Goal: Task Accomplishment & Management: Manage account settings

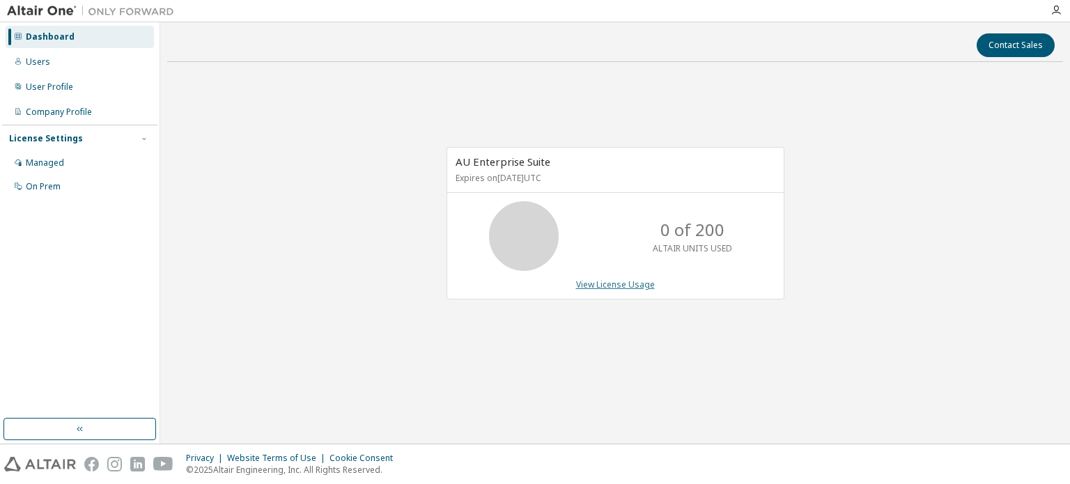
click at [580, 286] on link "View License Usage" at bounding box center [615, 285] width 79 height 12
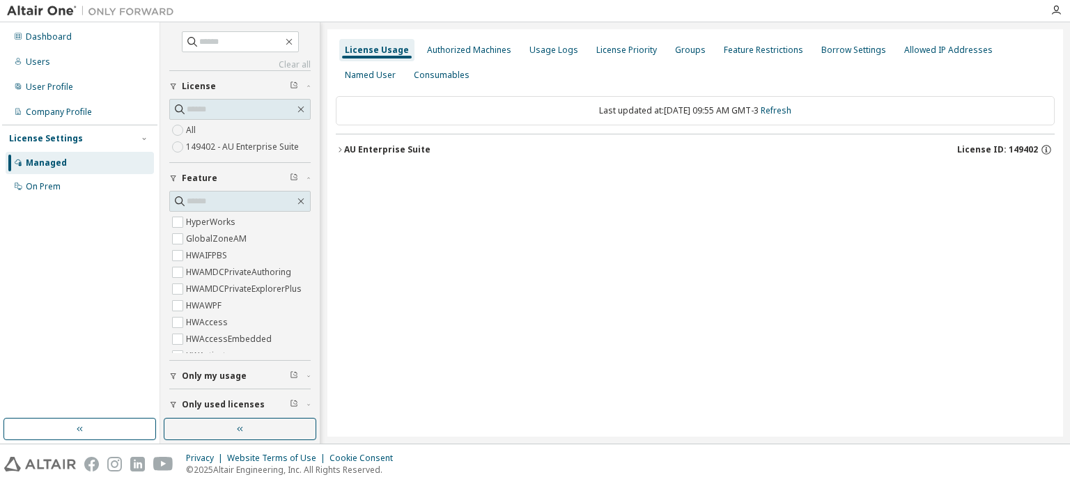
click at [401, 155] on div "AU Enterprise Suite License ID: 149402" at bounding box center [699, 149] width 710 height 13
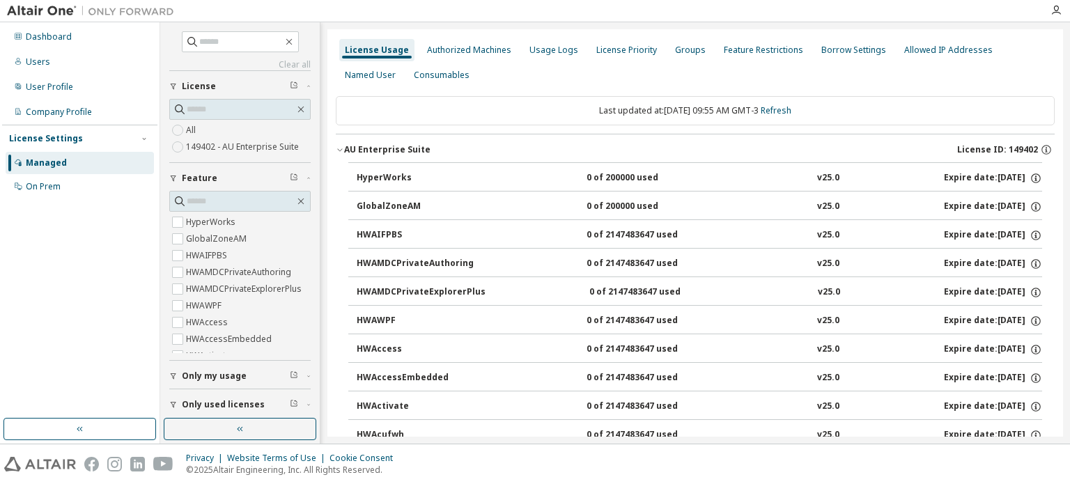
click at [386, 178] on div "HyperWorks" at bounding box center [419, 178] width 125 height 13
click at [1031, 176] on icon "button" at bounding box center [1036, 178] width 10 height 10
click at [475, 56] on div "Authorized Machines" at bounding box center [468, 50] width 95 height 22
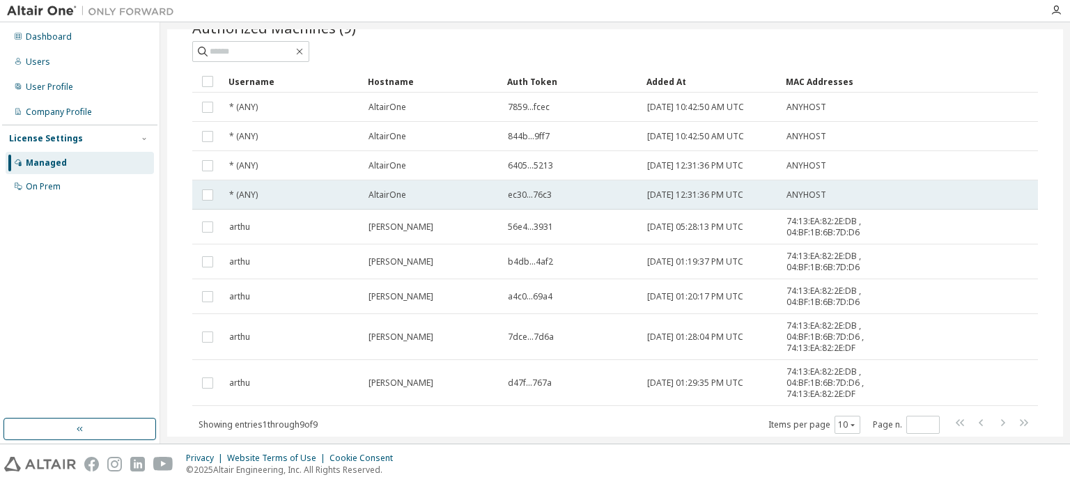
scroll to position [102, 0]
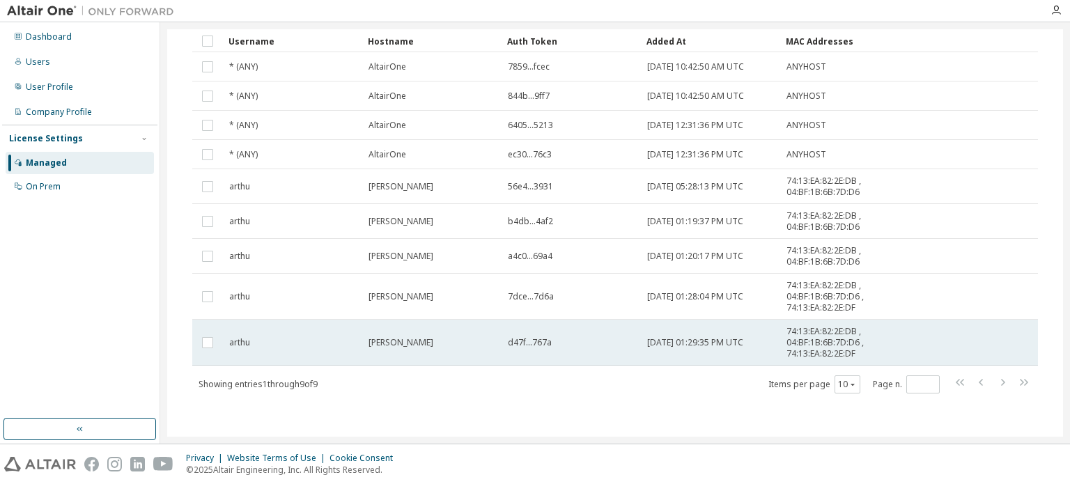
click at [203, 350] on td at bounding box center [207, 343] width 31 height 46
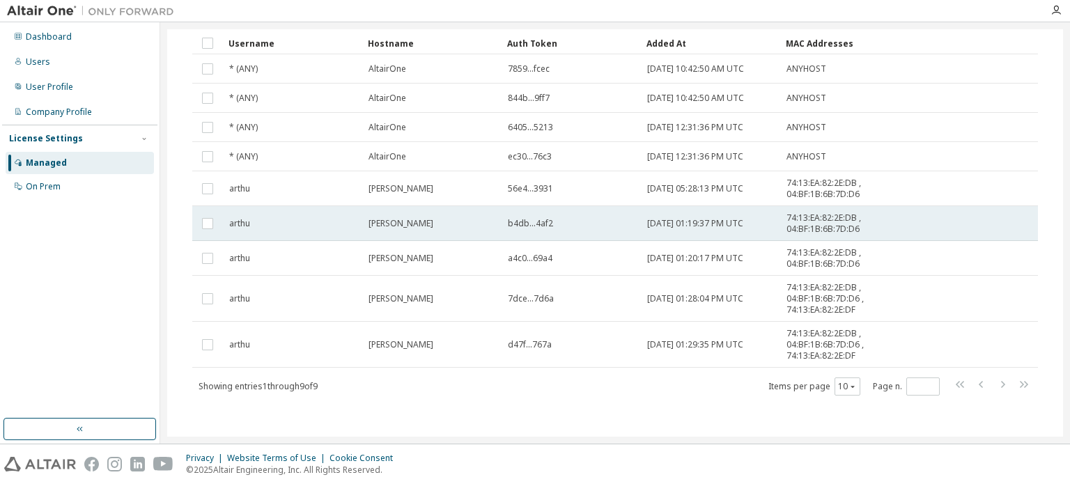
scroll to position [0, 0]
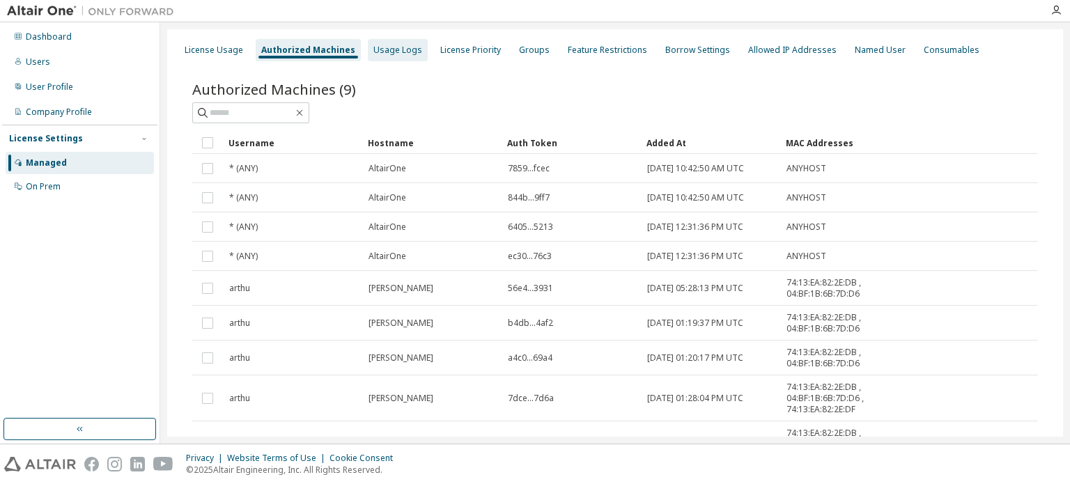
click at [385, 49] on div "Usage Logs" at bounding box center [397, 50] width 49 height 11
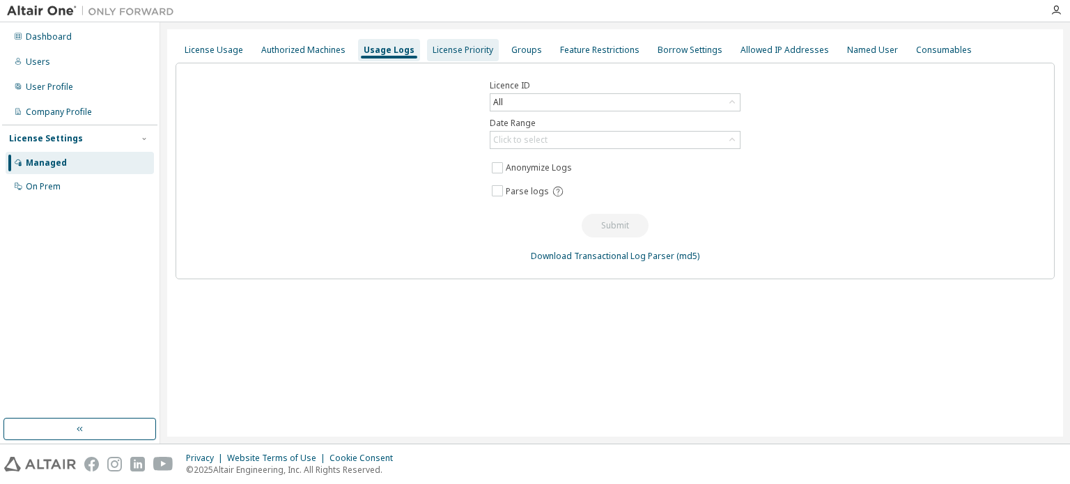
click at [440, 51] on div "License Priority" at bounding box center [463, 50] width 61 height 11
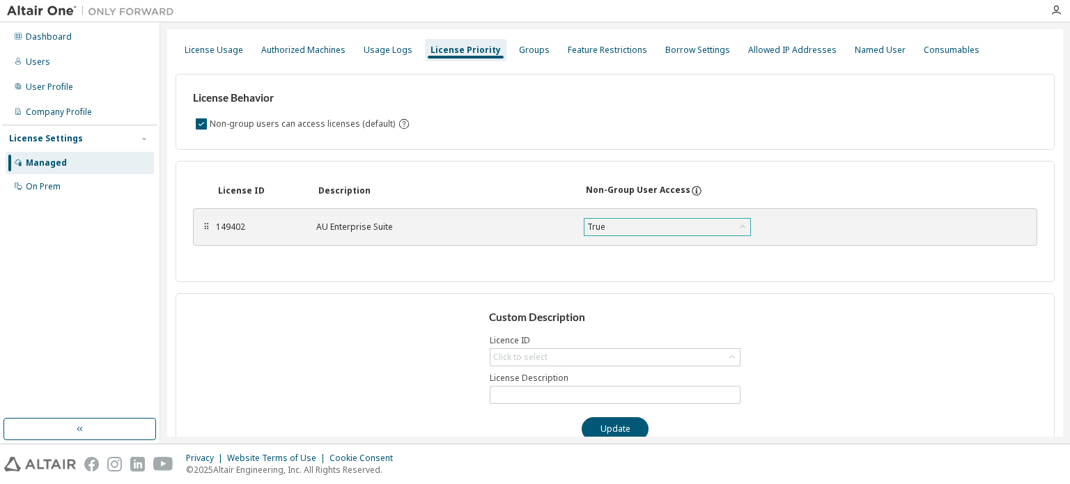
click at [612, 229] on div "True" at bounding box center [667, 227] width 166 height 17
click at [695, 192] on icon at bounding box center [696, 191] width 2 height 3
click at [523, 38] on div "License Usage Authorized Machines Usage Logs License Priority Groups Feature Re…" at bounding box center [615, 50] width 879 height 25
click at [522, 41] on div "Groups" at bounding box center [534, 50] width 42 height 22
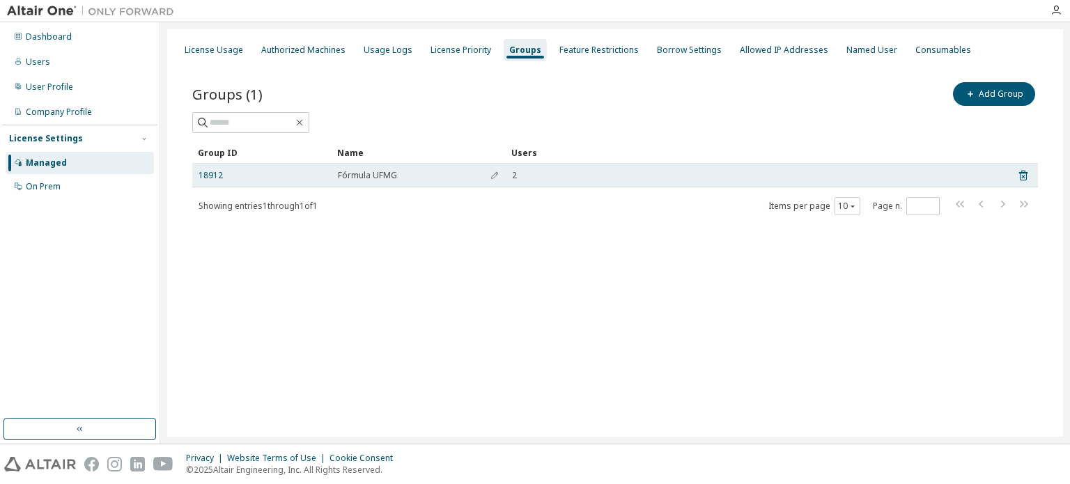
click at [354, 176] on span "Fórmula UFMG" at bounding box center [367, 175] width 59 height 11
click at [491, 176] on icon "button" at bounding box center [494, 175] width 8 height 8
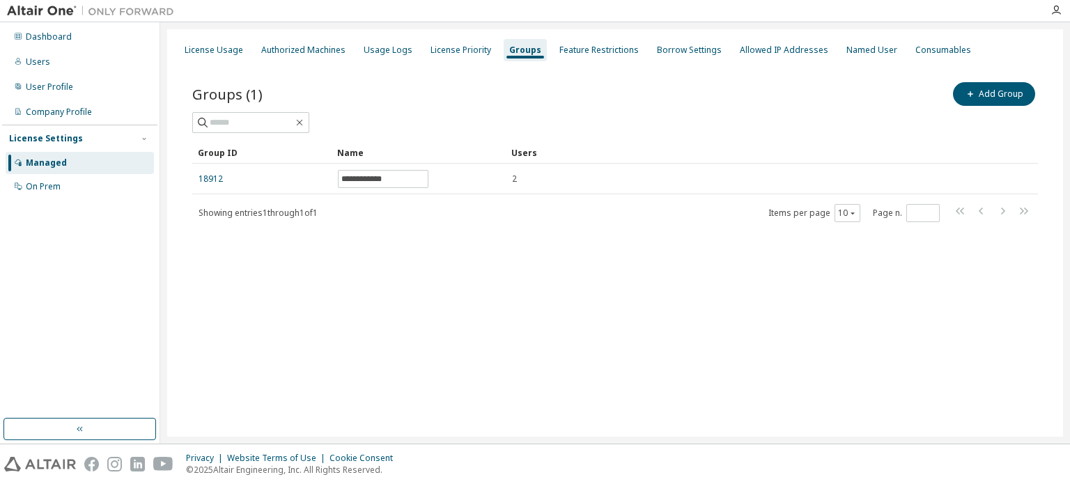
click at [522, 253] on div "**********" at bounding box center [615, 161] width 879 height 196
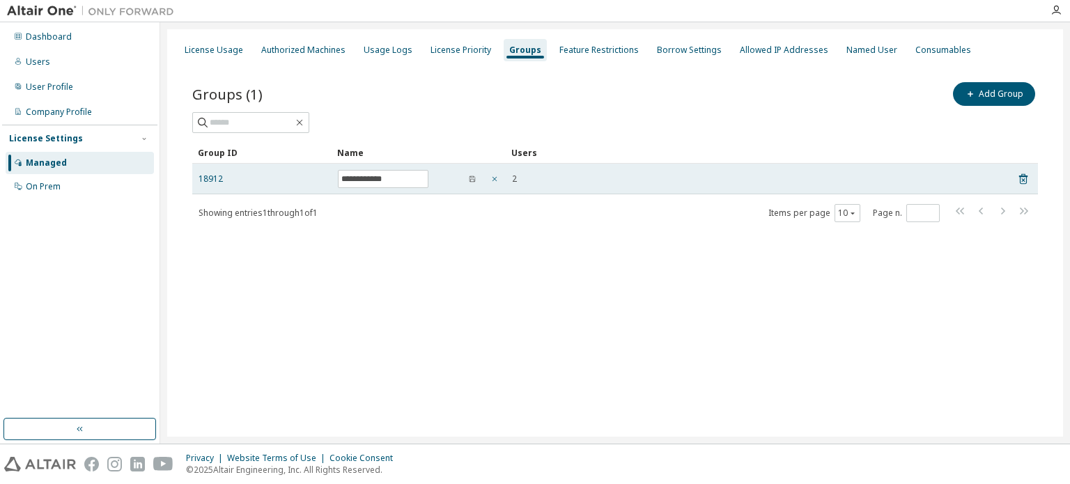
click at [495, 182] on icon "button" at bounding box center [494, 179] width 8 height 8
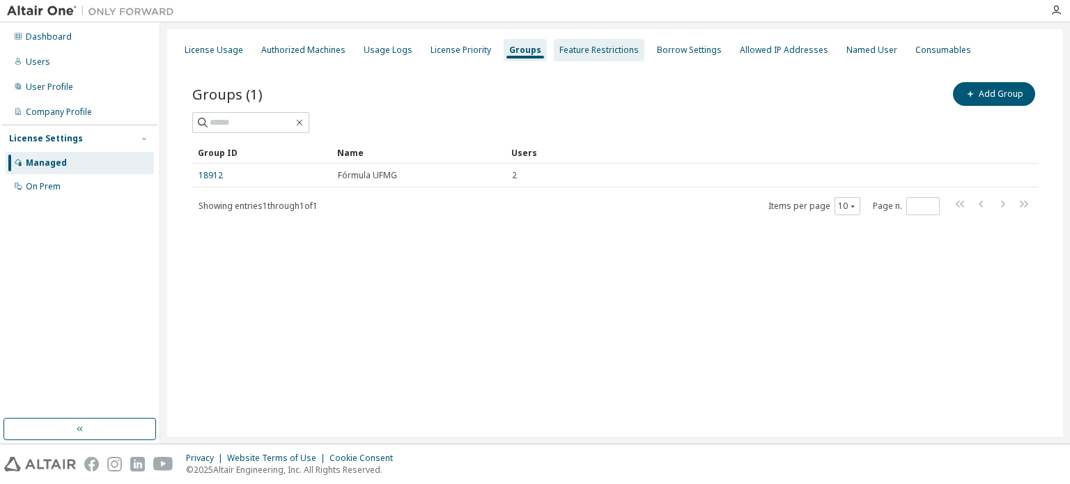
click at [607, 52] on div "Feature Restrictions" at bounding box center [598, 50] width 79 height 11
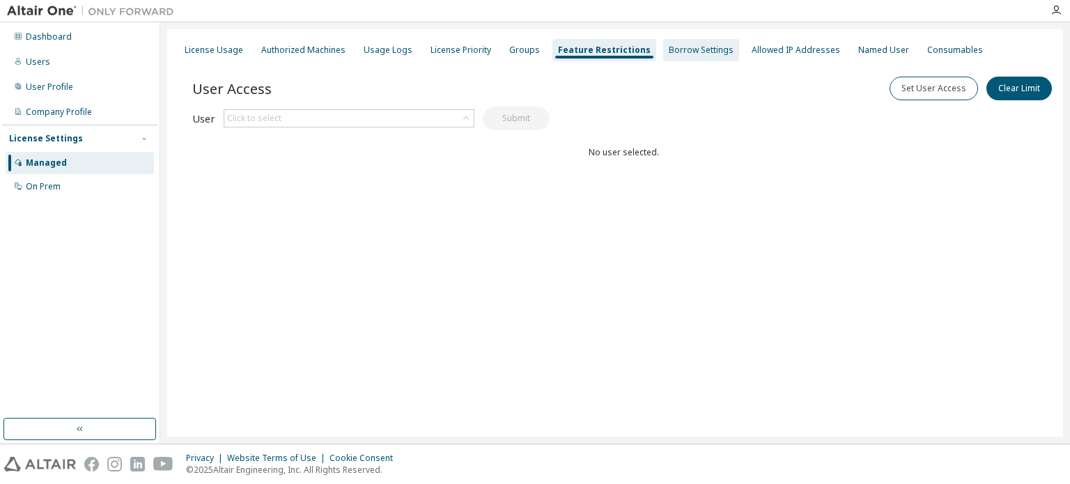
click at [677, 50] on div "Borrow Settings" at bounding box center [701, 50] width 65 height 11
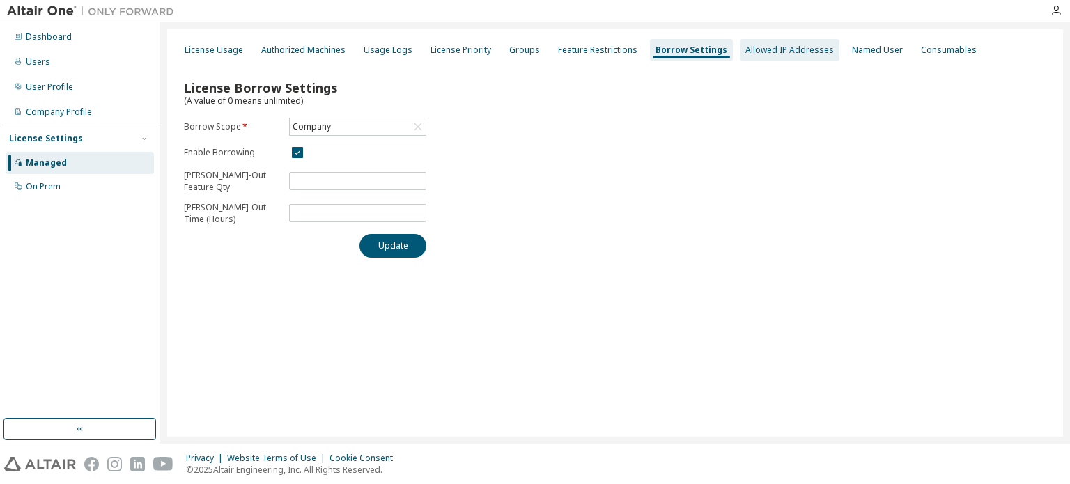
click at [751, 41] on div "Allowed IP Addresses" at bounding box center [790, 50] width 100 height 22
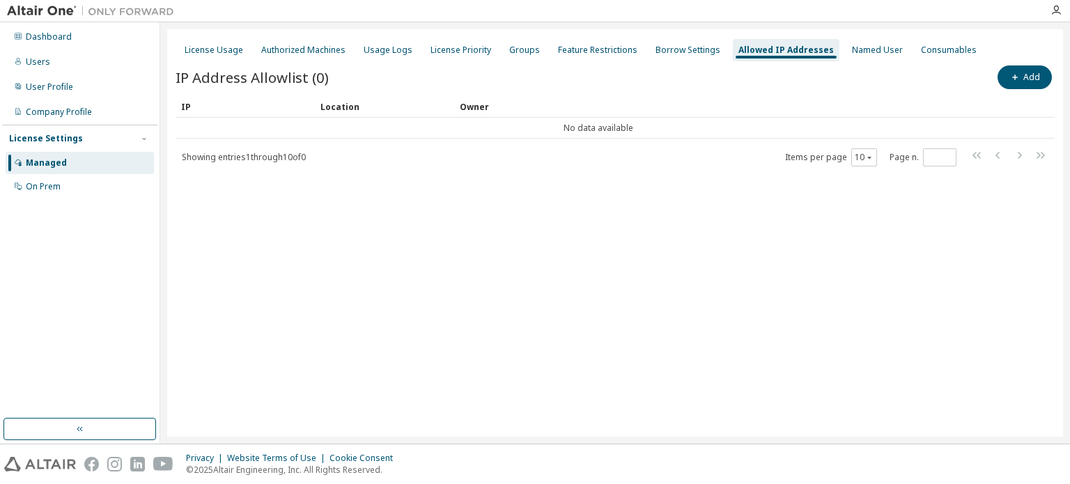
click at [1033, 90] on div "Add" at bounding box center [834, 77] width 439 height 29
click at [1022, 74] on button "Add" at bounding box center [1024, 77] width 54 height 24
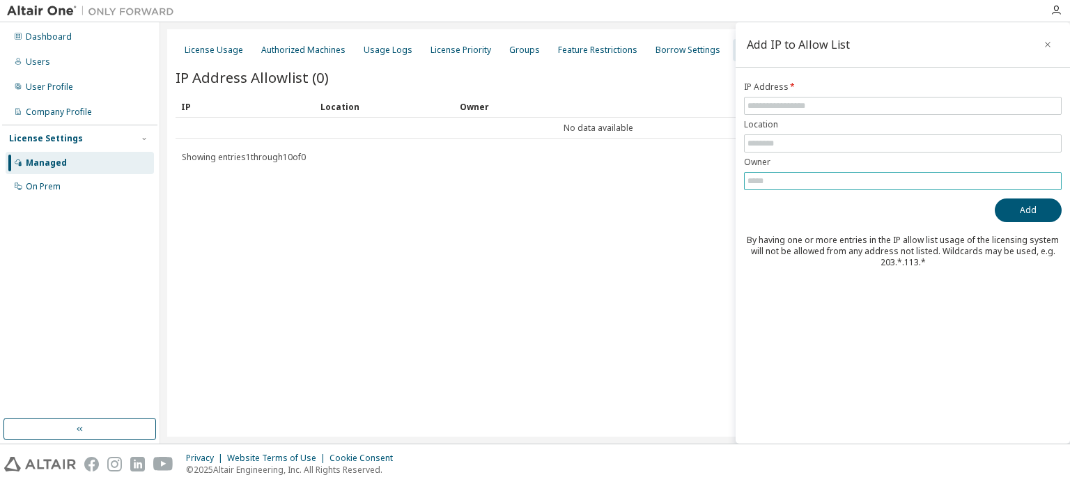
click at [908, 180] on input "text" at bounding box center [902, 181] width 311 height 11
click at [922, 148] on span at bounding box center [903, 143] width 318 height 18
click at [1049, 49] on icon "button" at bounding box center [1048, 44] width 10 height 11
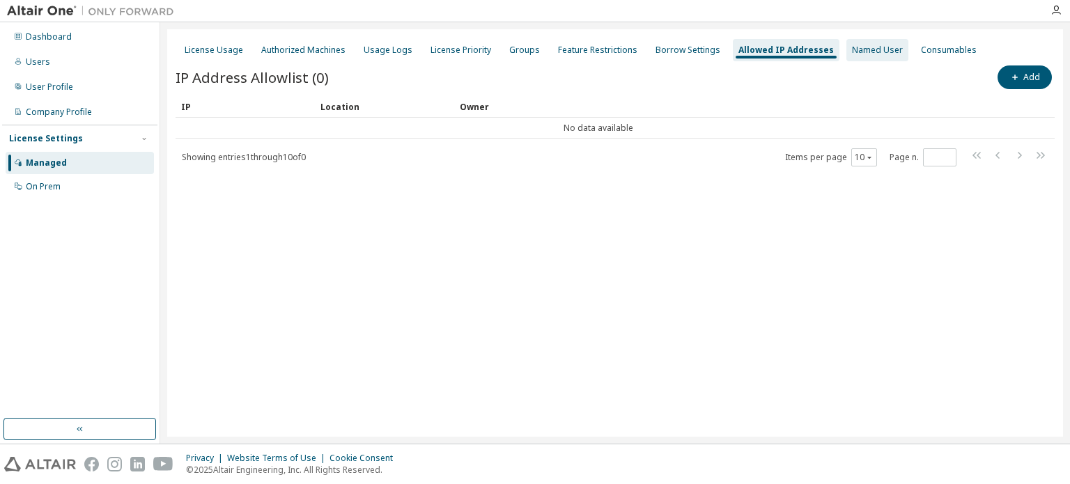
click at [852, 47] on div "Named User" at bounding box center [877, 50] width 51 height 11
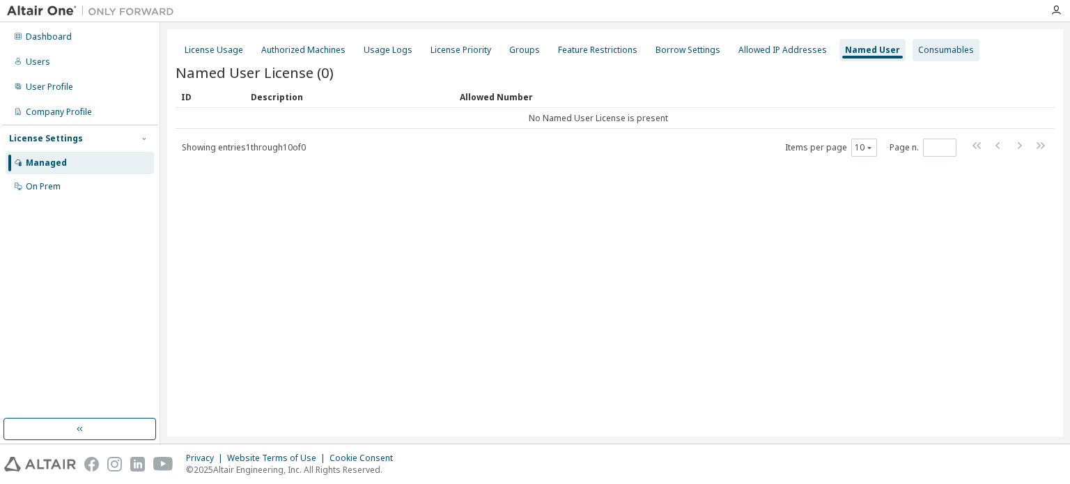
click at [912, 49] on div "Consumables" at bounding box center [945, 50] width 67 height 22
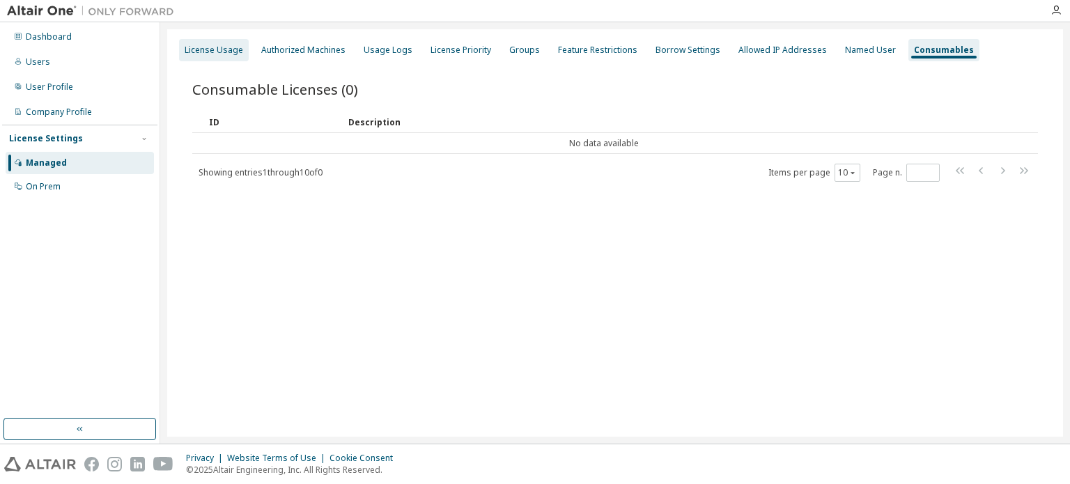
click at [196, 45] on div "License Usage" at bounding box center [214, 50] width 59 height 11
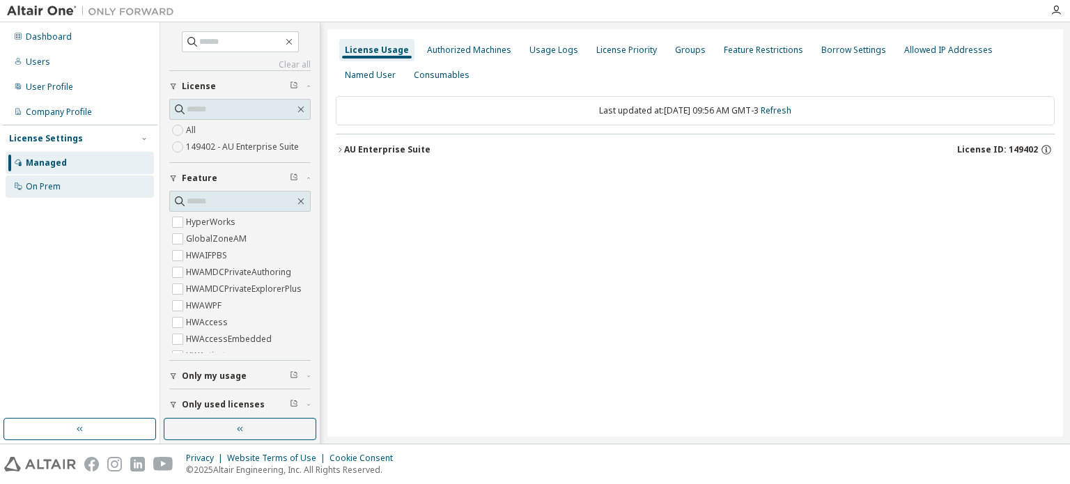
click at [38, 192] on div "On Prem" at bounding box center [80, 187] width 148 height 22
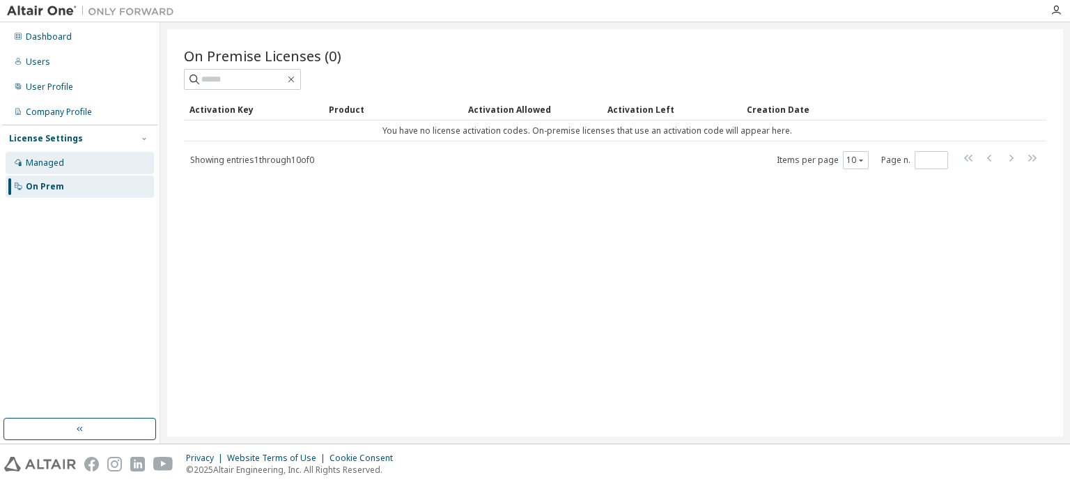
click at [65, 168] on div "Managed" at bounding box center [80, 163] width 148 height 22
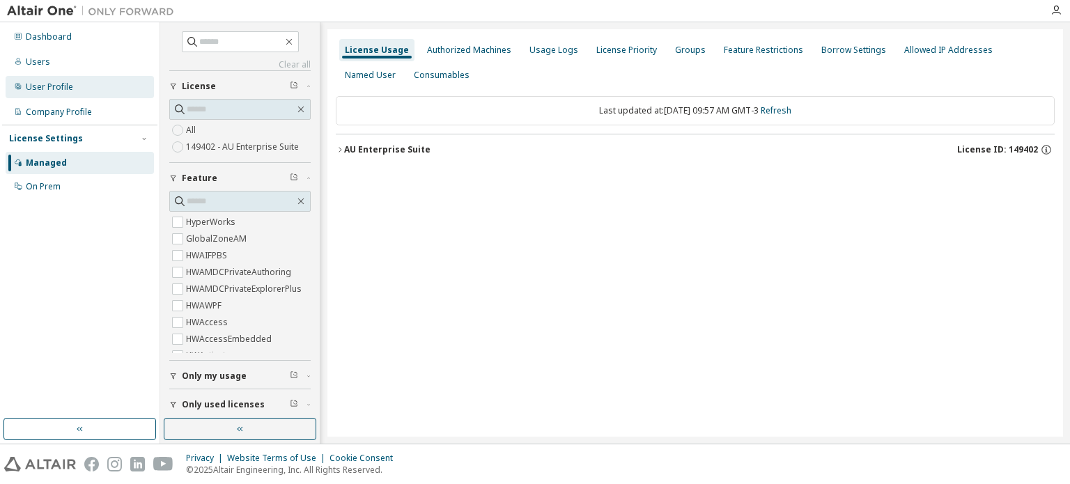
click at [61, 80] on div "User Profile" at bounding box center [80, 87] width 148 height 22
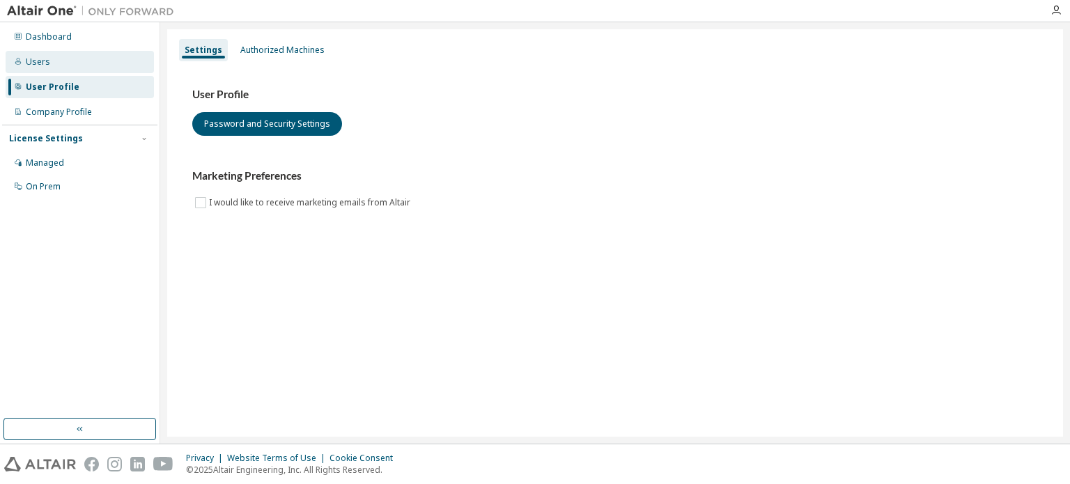
click at [63, 67] on div "Users" at bounding box center [80, 62] width 148 height 22
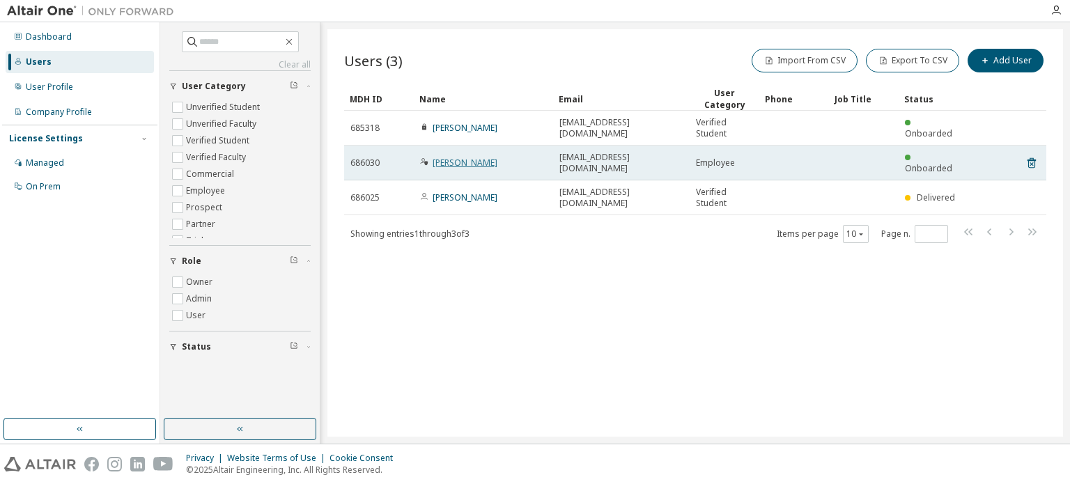
click at [456, 157] on link "[PERSON_NAME]" at bounding box center [465, 163] width 65 height 12
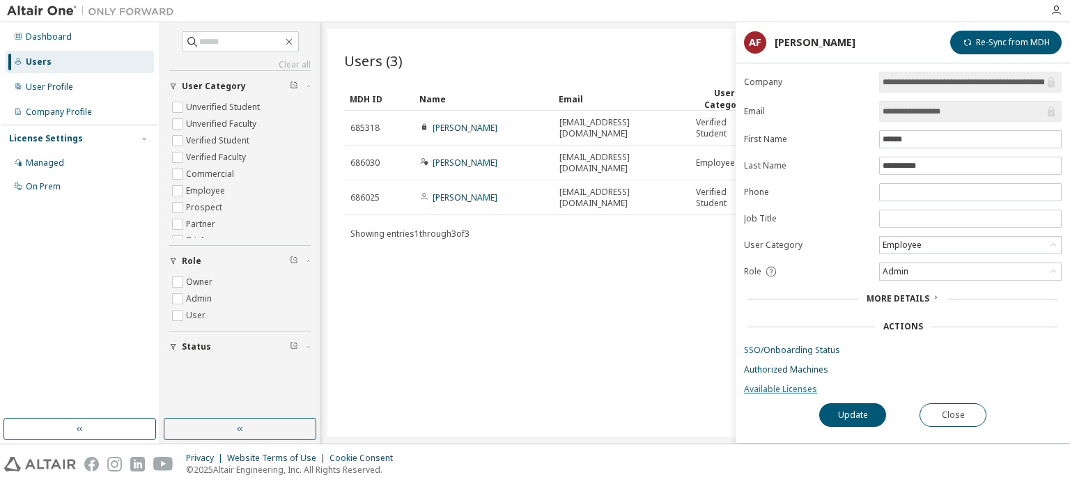
click at [776, 384] on link "Available Licenses" at bounding box center [903, 389] width 318 height 11
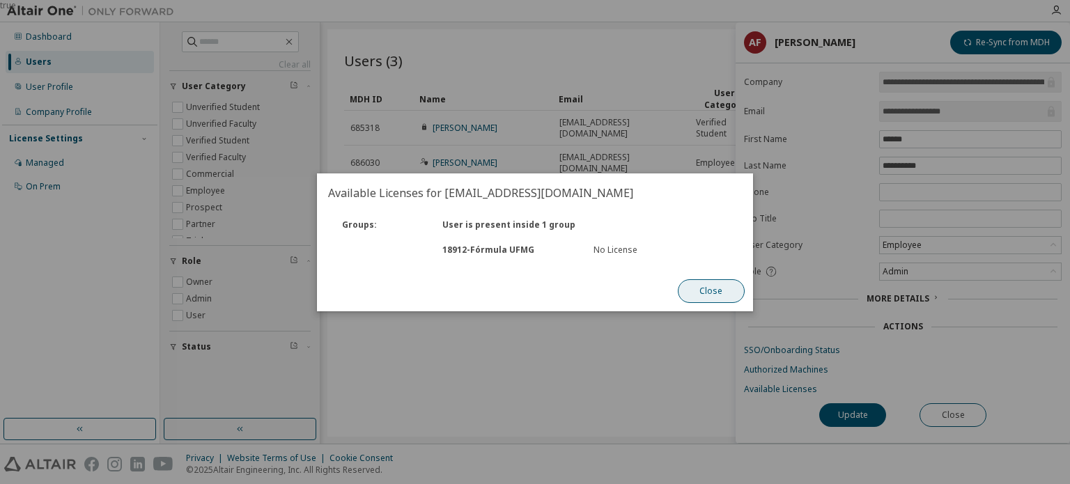
click at [698, 295] on button "Close" at bounding box center [711, 291] width 67 height 24
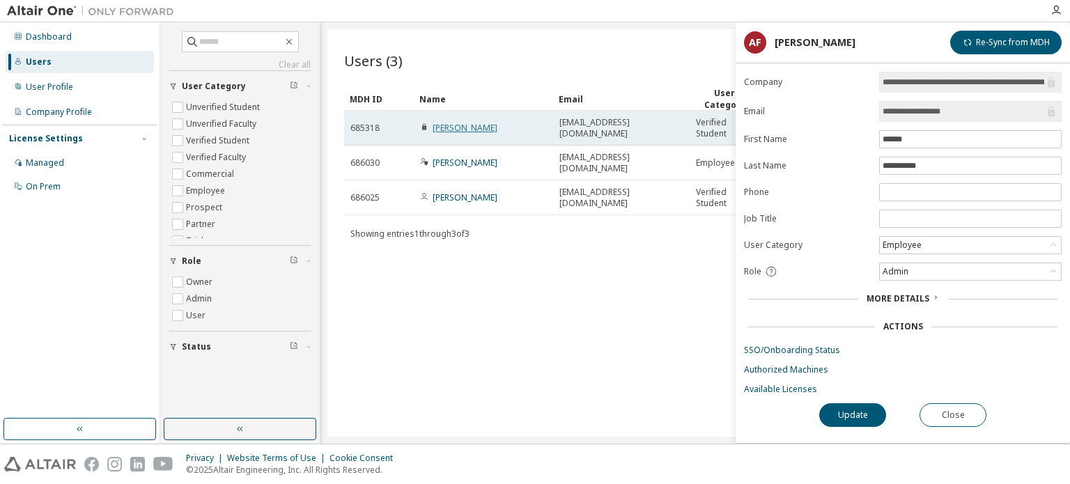
click at [455, 126] on link "[PERSON_NAME]" at bounding box center [465, 128] width 65 height 12
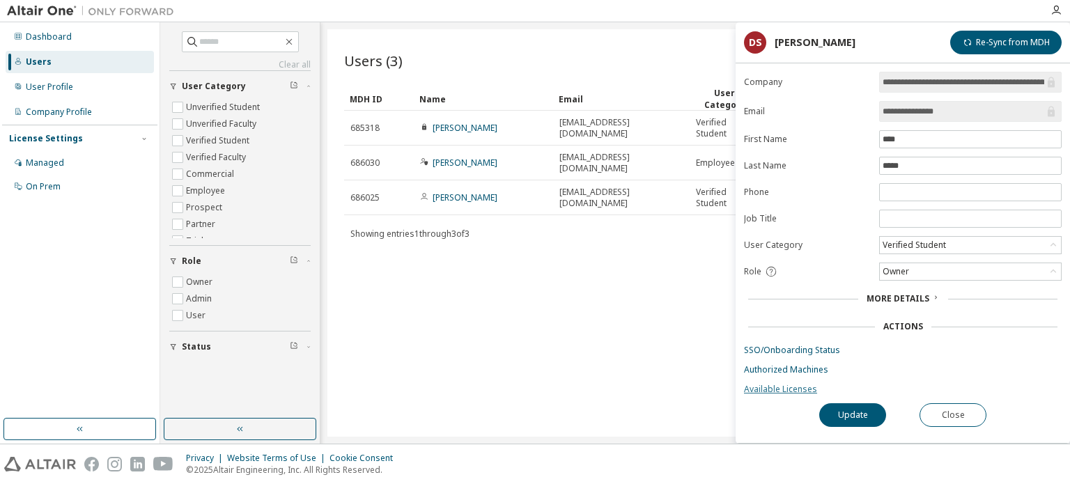
click at [791, 385] on link "Available Licenses" at bounding box center [903, 389] width 318 height 11
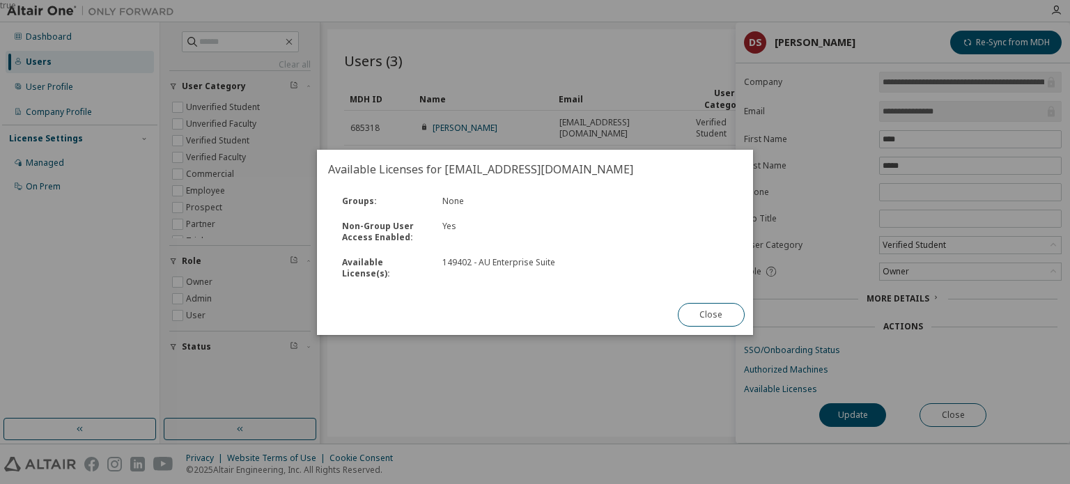
click at [460, 415] on div "true" at bounding box center [535, 242] width 1070 height 484
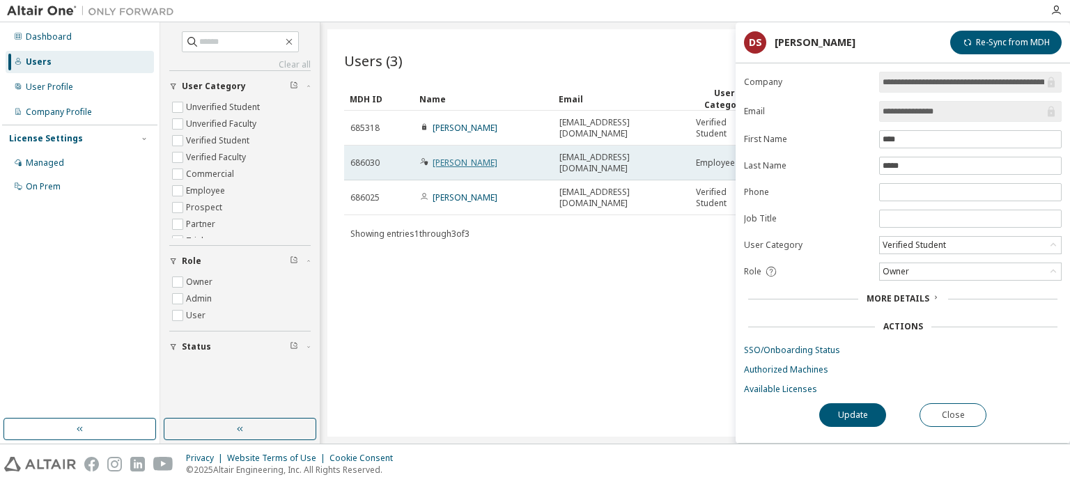
click at [475, 157] on link "[PERSON_NAME]" at bounding box center [465, 163] width 65 height 12
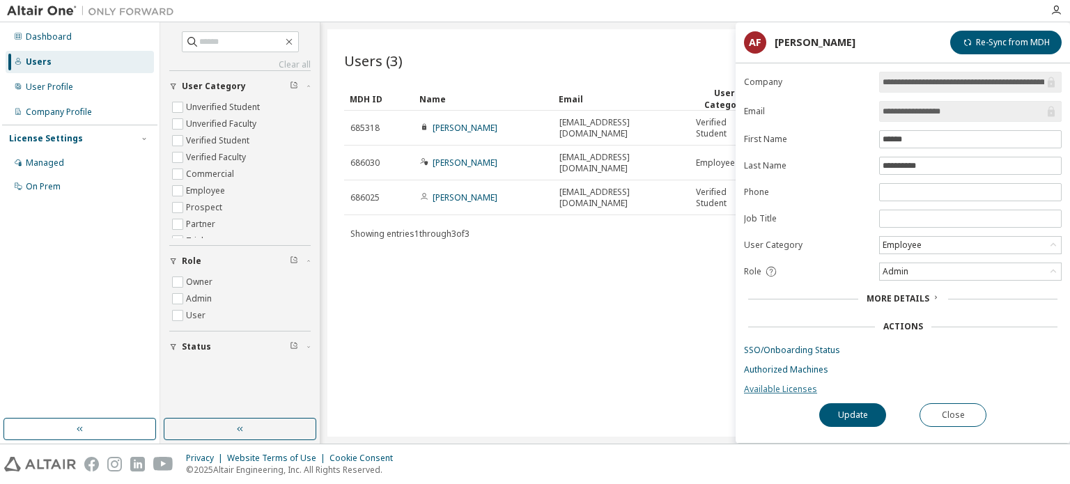
click at [789, 387] on link "Available Licenses" at bounding box center [903, 389] width 318 height 11
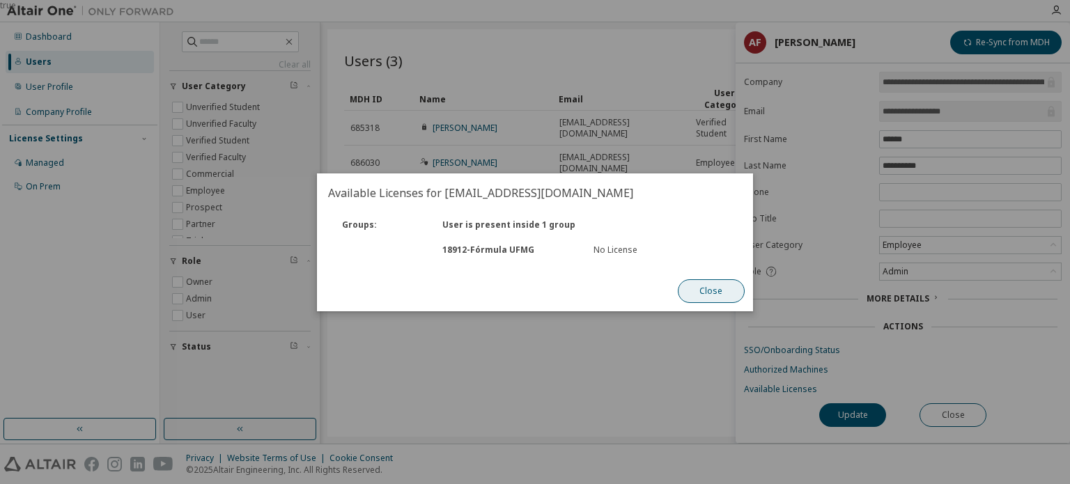
click at [706, 299] on button "Close" at bounding box center [711, 291] width 67 height 24
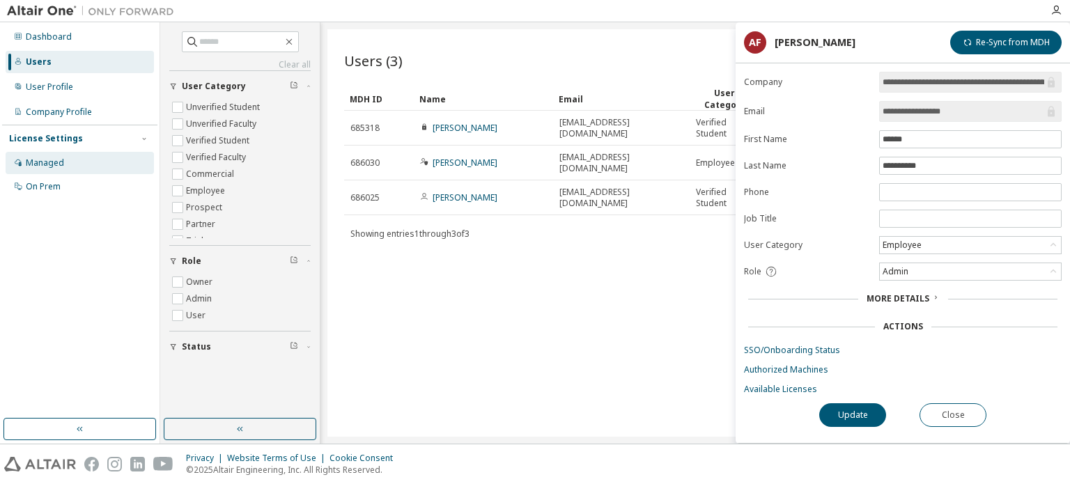
click at [70, 158] on div "Managed" at bounding box center [80, 163] width 148 height 22
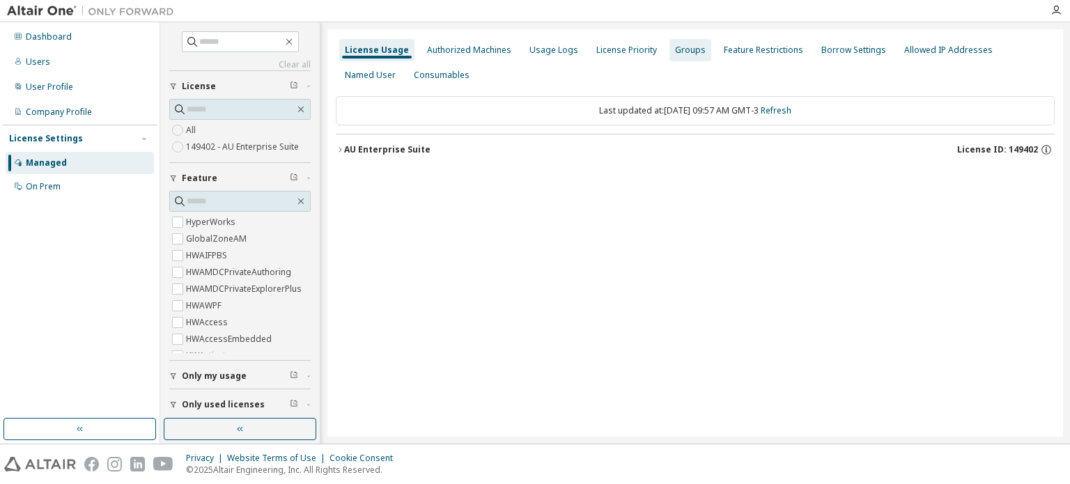
click at [676, 56] on div "Groups" at bounding box center [690, 50] width 42 height 22
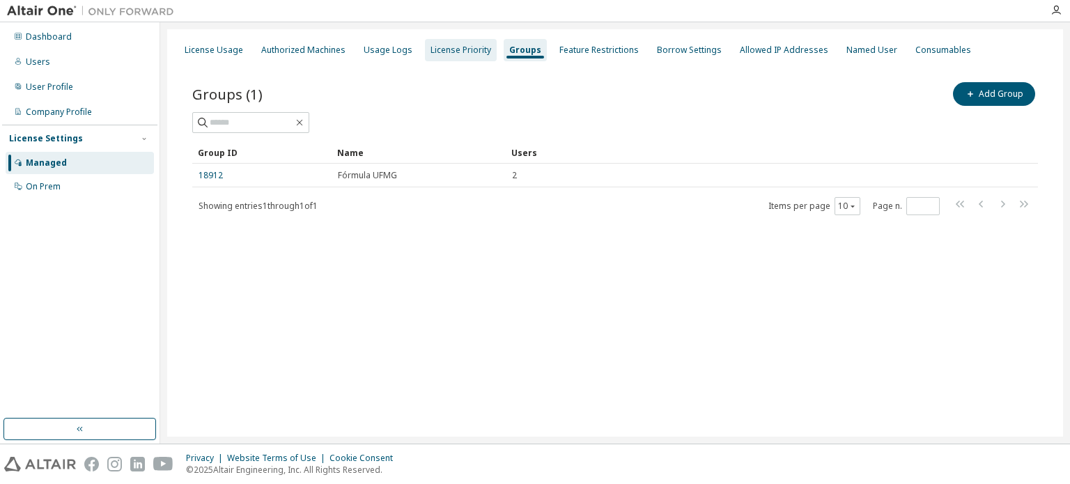
click at [446, 51] on div "License Priority" at bounding box center [460, 50] width 61 height 11
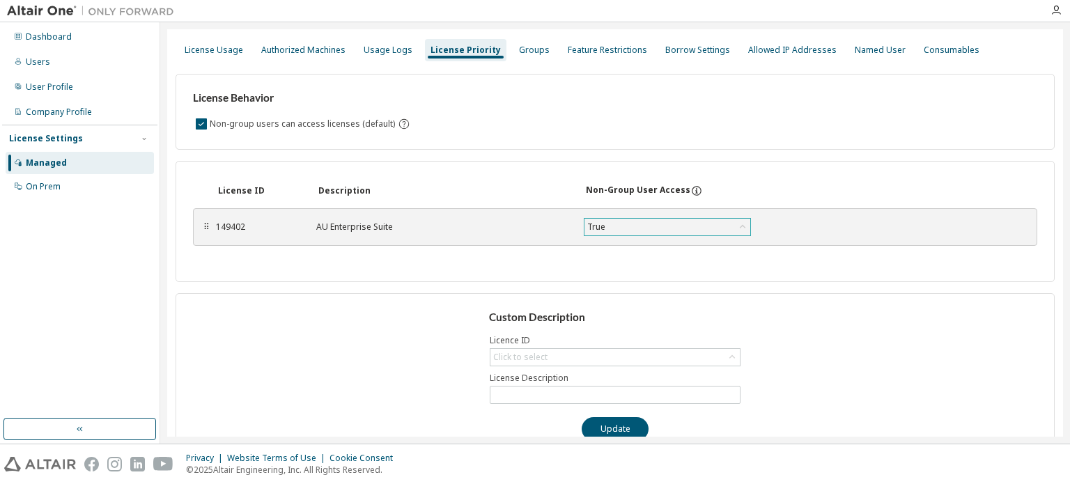
click at [594, 226] on div "True" at bounding box center [596, 226] width 22 height 15
click at [604, 285] on li "False" at bounding box center [665, 281] width 163 height 18
click at [802, 224] on button "Save" at bounding box center [801, 227] width 67 height 24
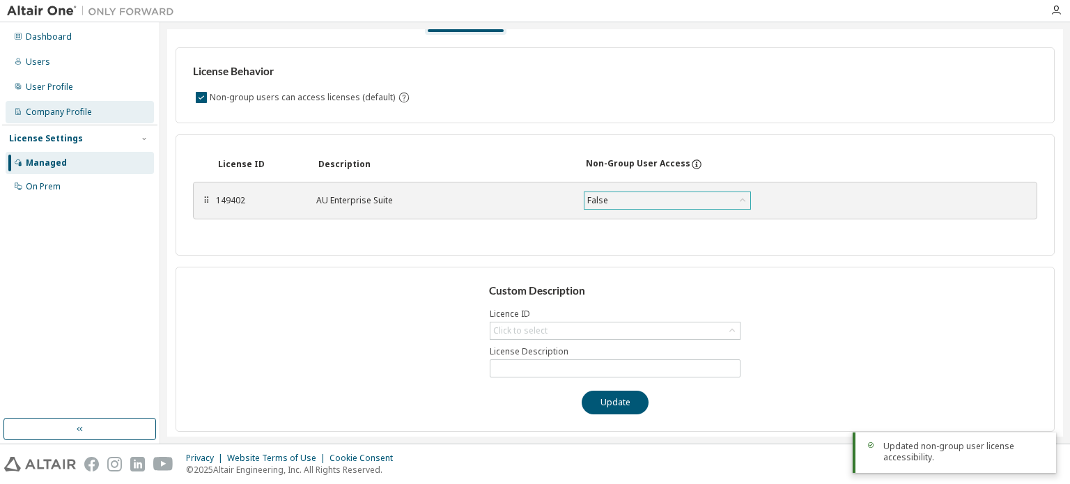
click at [63, 109] on div "Company Profile" at bounding box center [59, 112] width 66 height 11
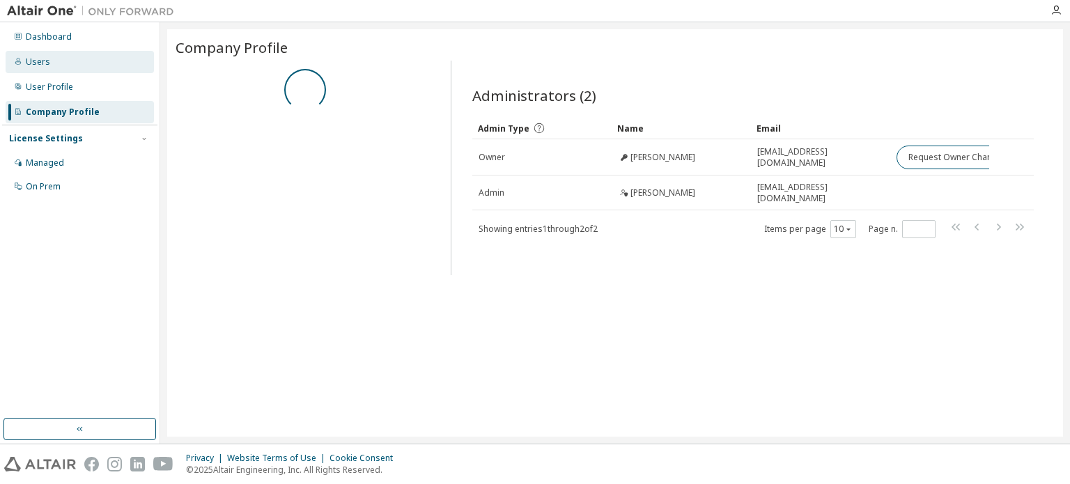
click at [46, 67] on div "Users" at bounding box center [38, 61] width 24 height 11
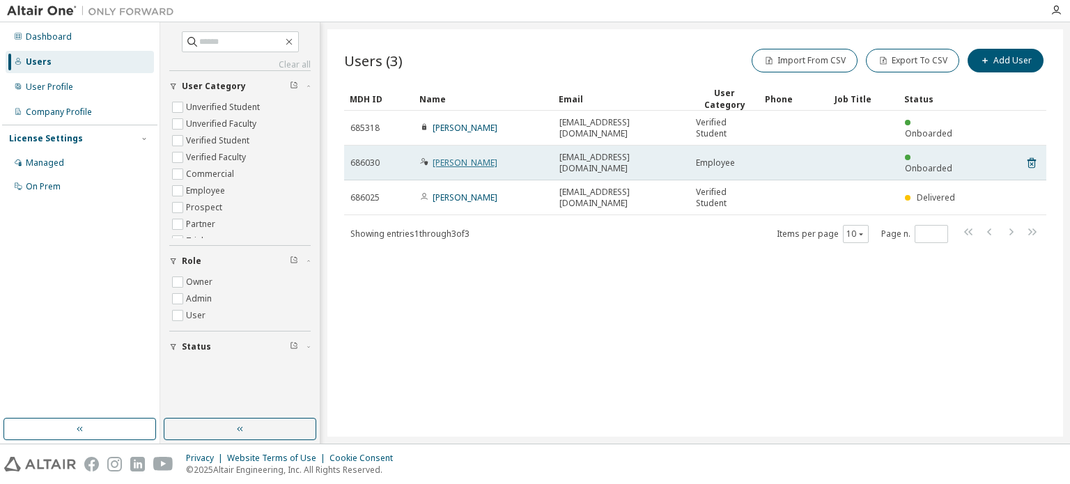
click at [451, 157] on link "[PERSON_NAME]" at bounding box center [465, 163] width 65 height 12
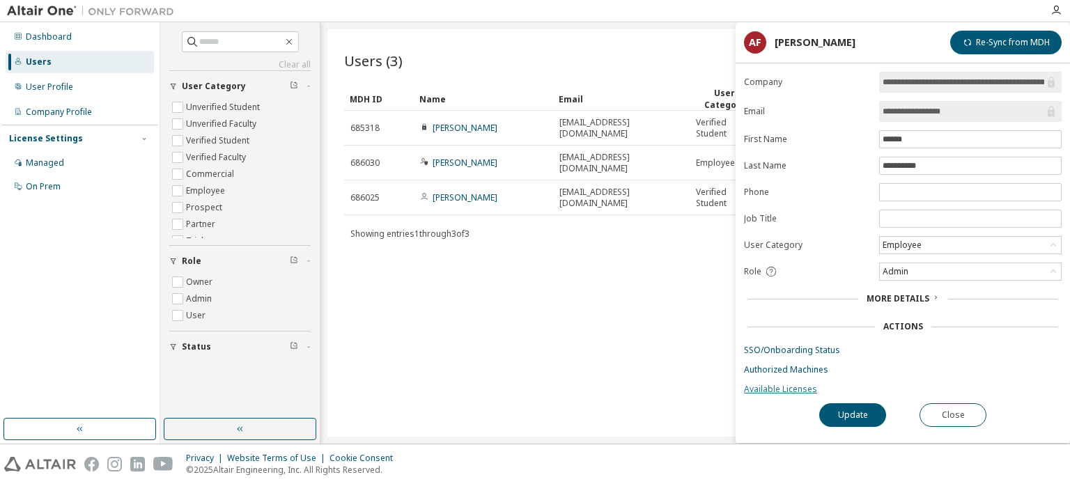
click at [807, 389] on link "Available Licenses" at bounding box center [903, 389] width 318 height 11
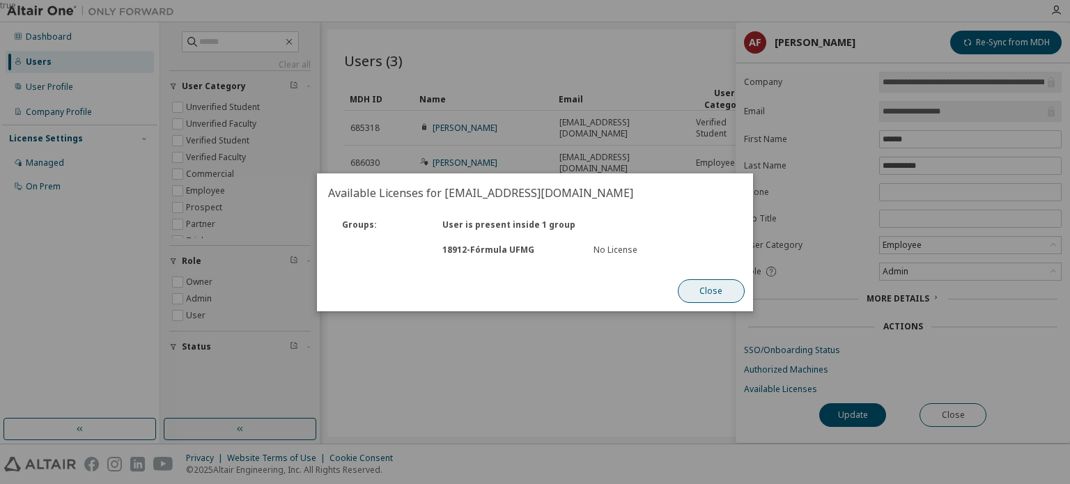
click at [699, 292] on button "Close" at bounding box center [711, 291] width 67 height 24
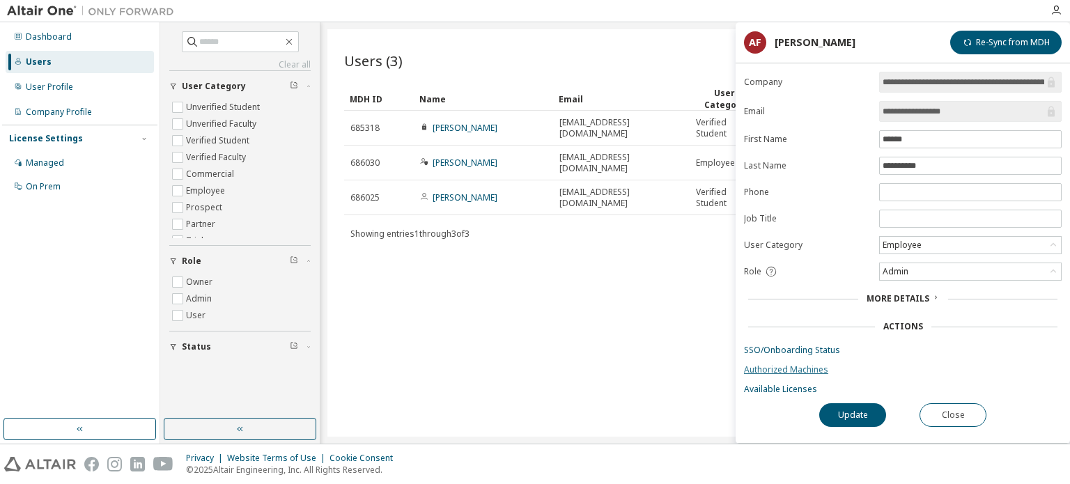
click at [777, 371] on link "Authorized Machines" at bounding box center [903, 369] width 318 height 11
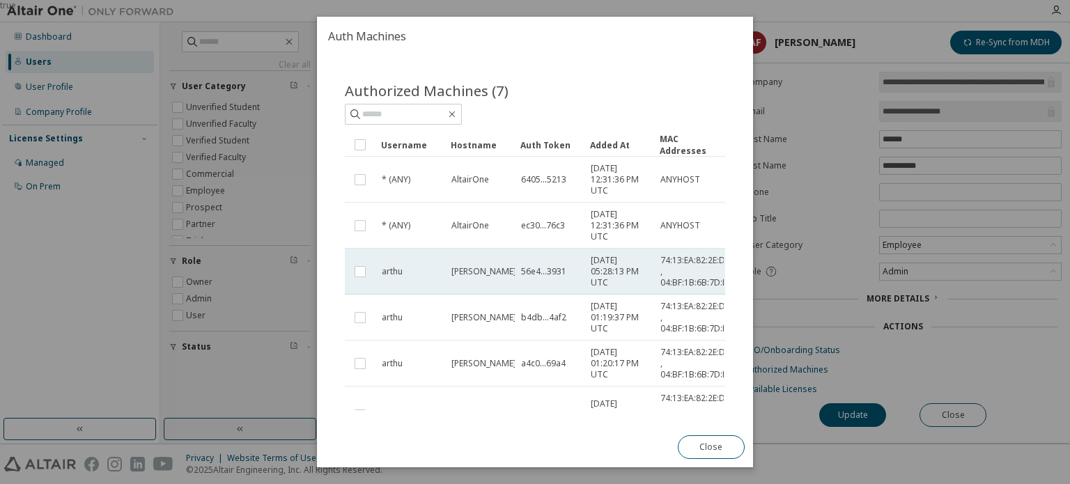
scroll to position [177, 0]
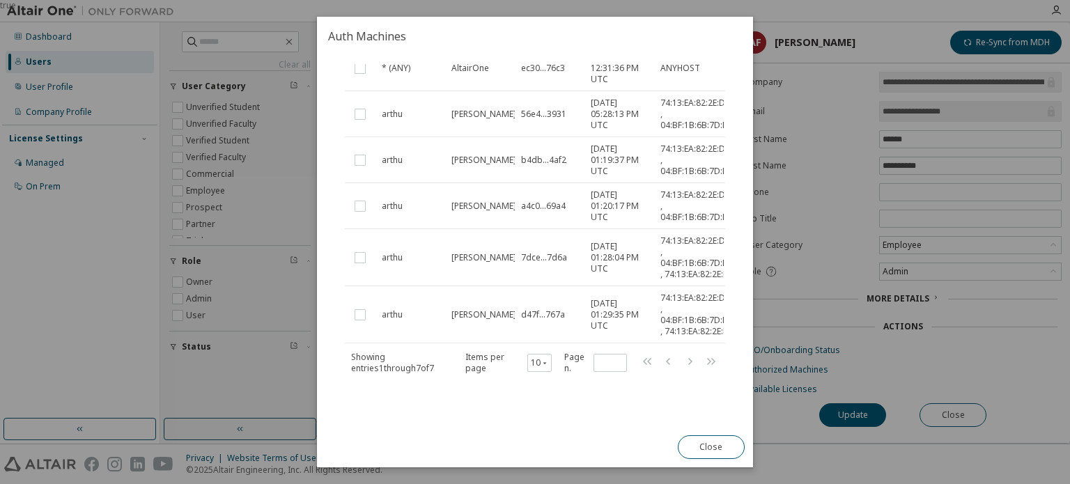
click at [877, 285] on div "true" at bounding box center [535, 242] width 1070 height 484
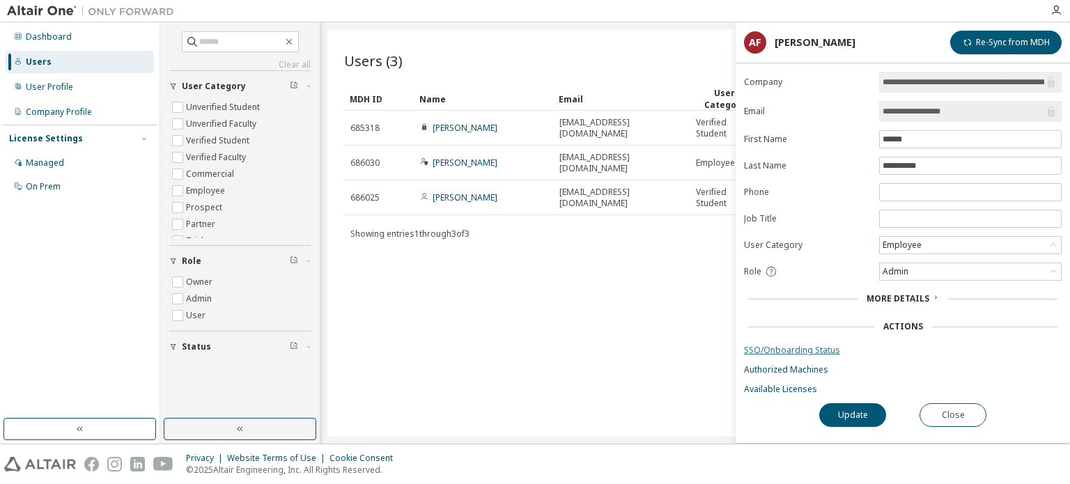
click at [788, 350] on link "SSO/Onboarding Status" at bounding box center [903, 350] width 318 height 11
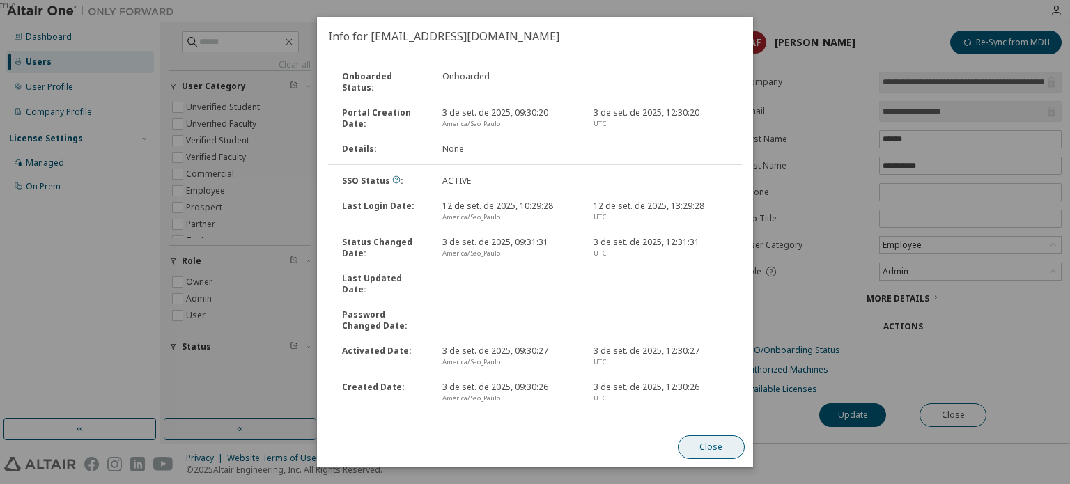
click at [701, 454] on button "Close" at bounding box center [711, 447] width 67 height 24
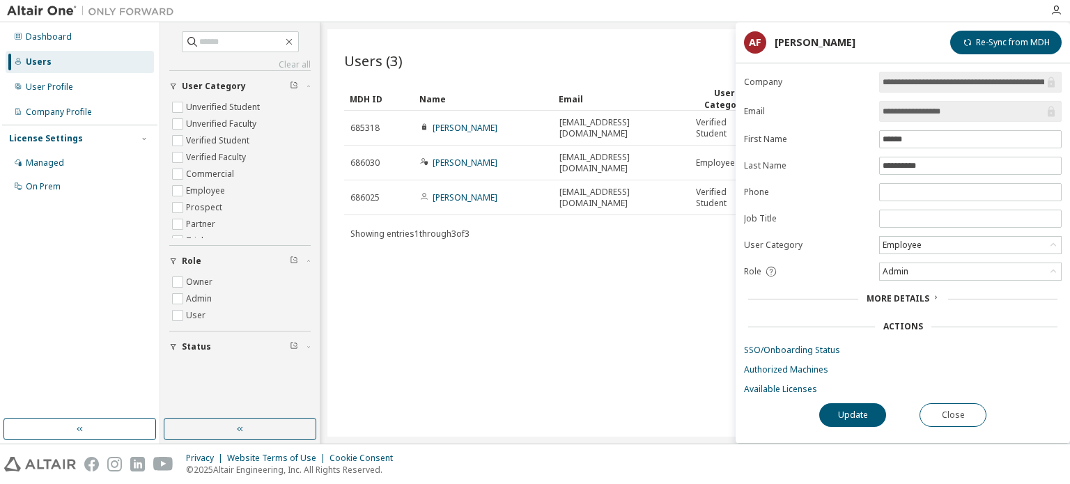
click at [889, 295] on span "More Details" at bounding box center [897, 299] width 63 height 12
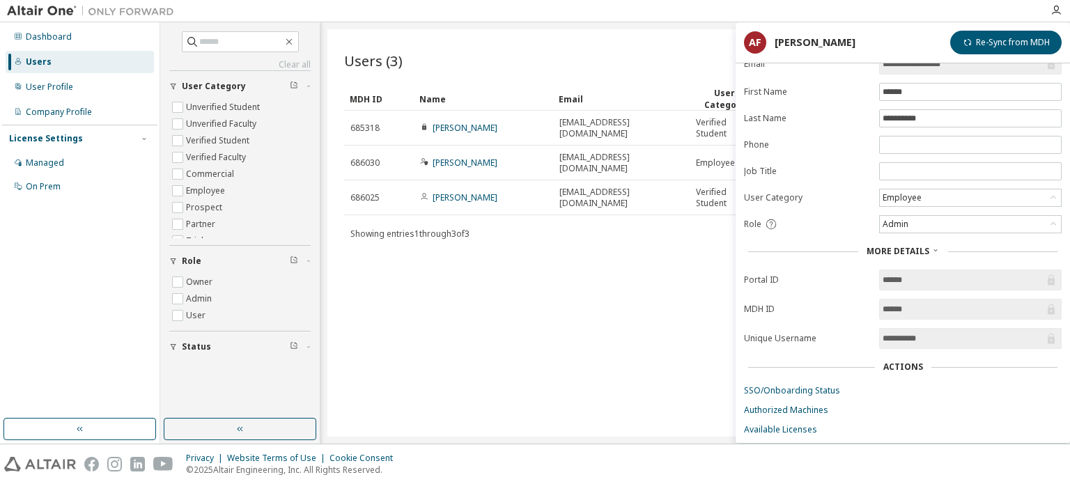
scroll to position [74, 0]
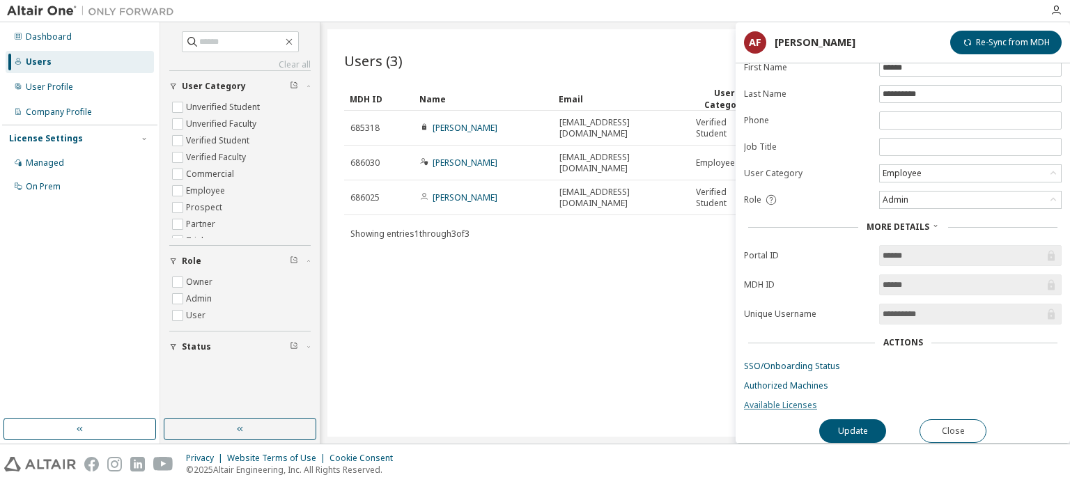
click at [797, 400] on link "Available Licenses" at bounding box center [903, 405] width 318 height 11
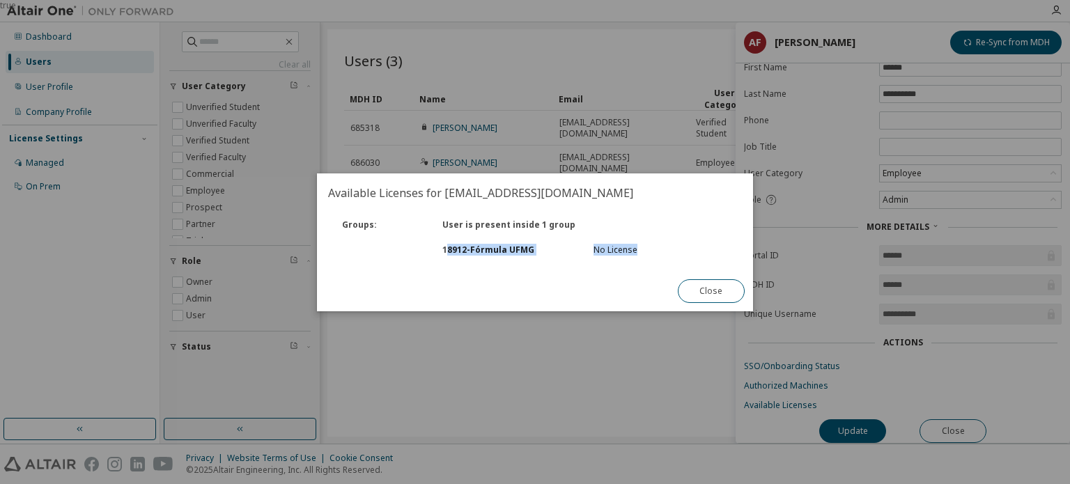
drag, startPoint x: 449, startPoint y: 253, endPoint x: 668, endPoint y: 260, distance: 219.5
click at [668, 260] on div "18912 - Fórmula UFMG No License" at bounding box center [535, 250] width 417 height 25
drag, startPoint x: 668, startPoint y: 260, endPoint x: 415, endPoint y: 242, distance: 253.5
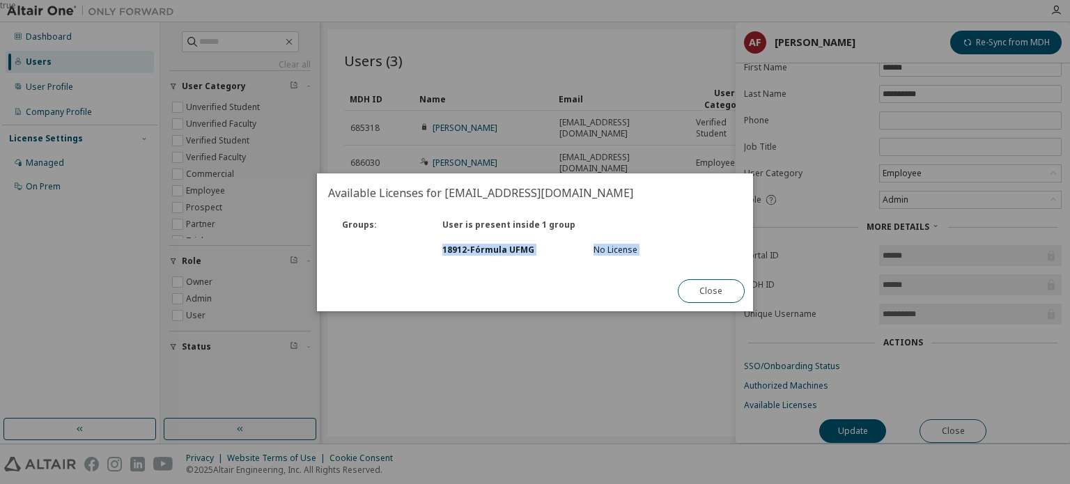
click at [415, 242] on div "18912 - Fórmula UFMG No License" at bounding box center [535, 250] width 417 height 25
click at [717, 299] on button "Close" at bounding box center [711, 291] width 67 height 24
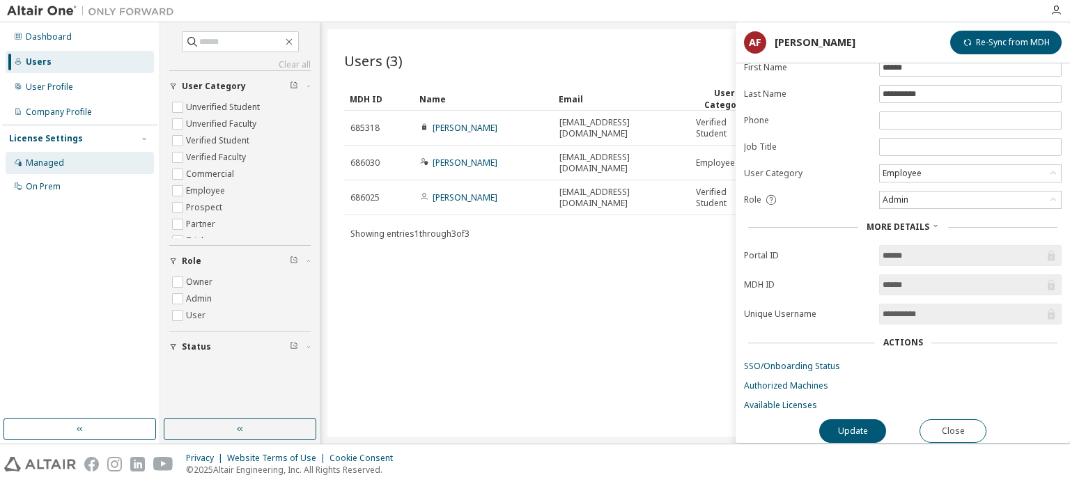
click at [70, 167] on div "Managed" at bounding box center [80, 163] width 148 height 22
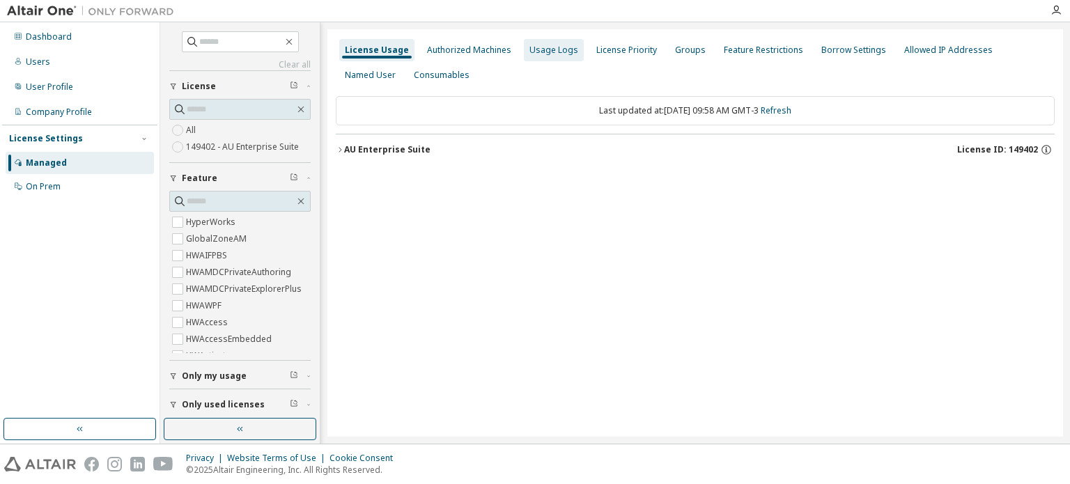
click at [534, 45] on div "Usage Logs" at bounding box center [553, 50] width 49 height 11
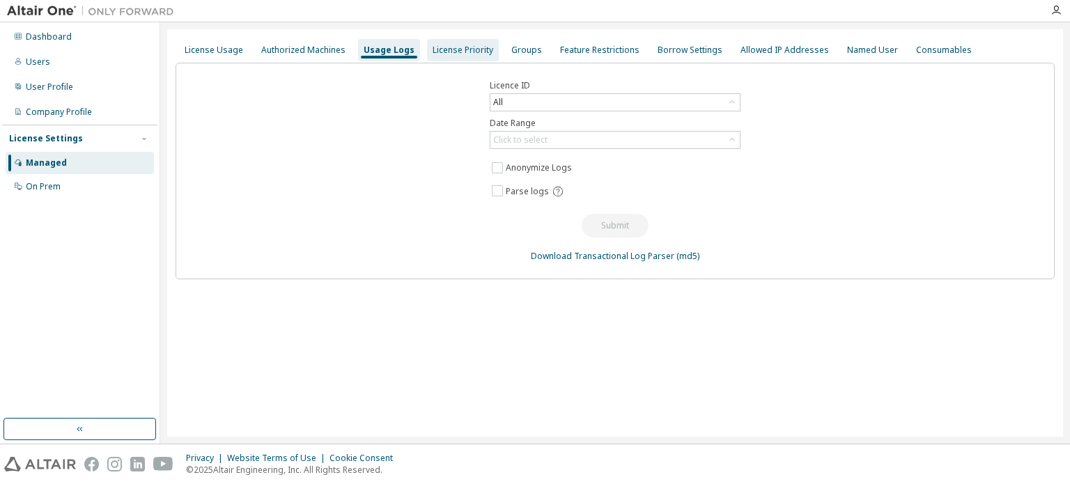
click at [454, 48] on div "License Priority" at bounding box center [463, 50] width 61 height 11
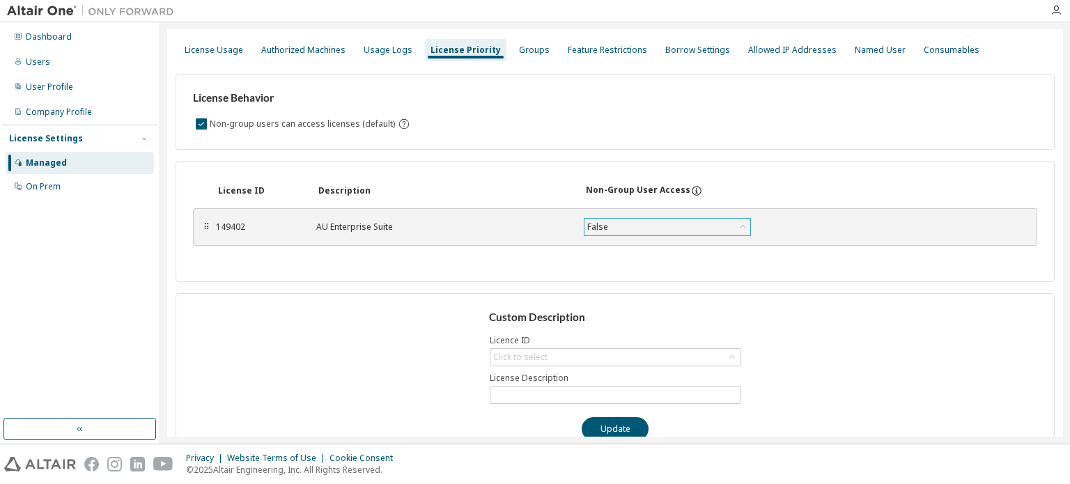
click at [599, 231] on div "False" at bounding box center [597, 226] width 25 height 15
click at [617, 241] on li "Default" at bounding box center [665, 244] width 163 height 18
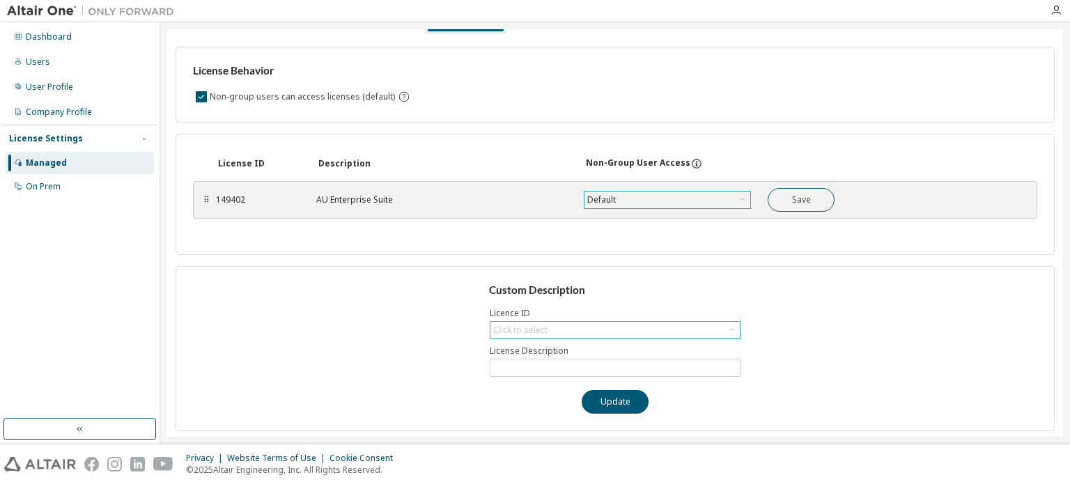
click at [550, 325] on div "Click to select" at bounding box center [614, 330] width 249 height 17
click at [559, 368] on li "149402 - AU Enterprise Suite" at bounding box center [611, 368] width 247 height 18
type input "**********"
click at [549, 362] on input "**********" at bounding box center [615, 367] width 244 height 11
click at [793, 209] on button "Save" at bounding box center [801, 200] width 67 height 24
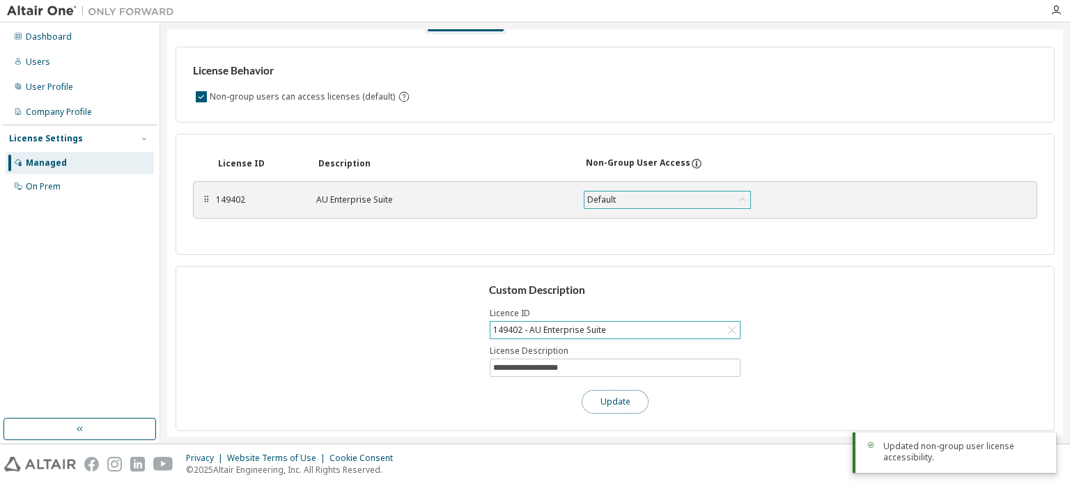
click at [624, 398] on button "Update" at bounding box center [615, 402] width 67 height 24
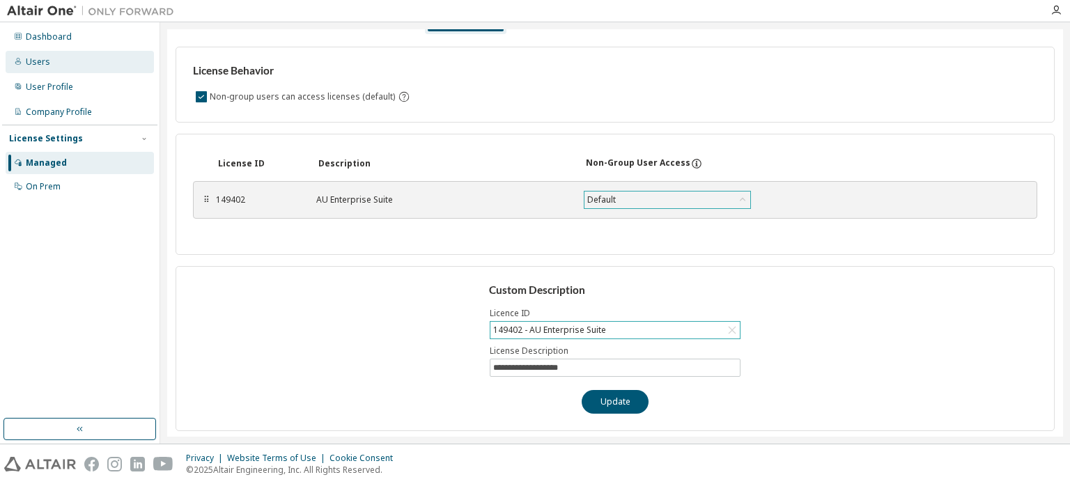
click at [81, 54] on div "Users" at bounding box center [80, 62] width 148 height 22
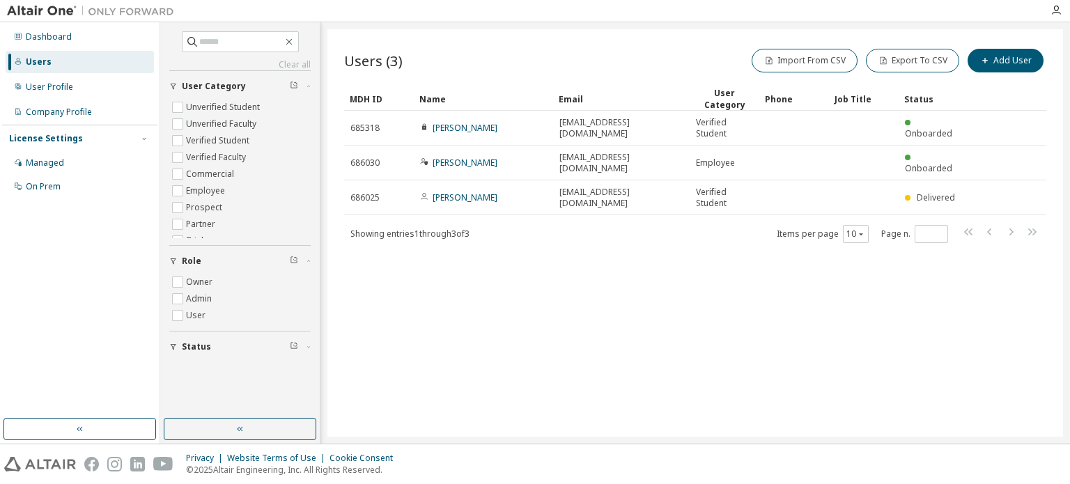
click at [396, 159] on div "686030" at bounding box center [378, 162] width 57 height 11
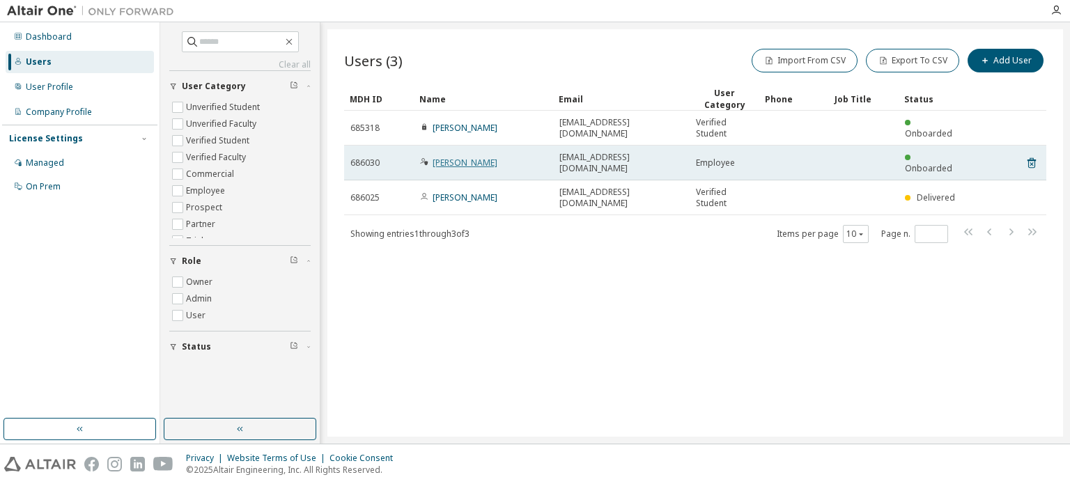
click at [449, 157] on link "[PERSON_NAME]" at bounding box center [465, 163] width 65 height 12
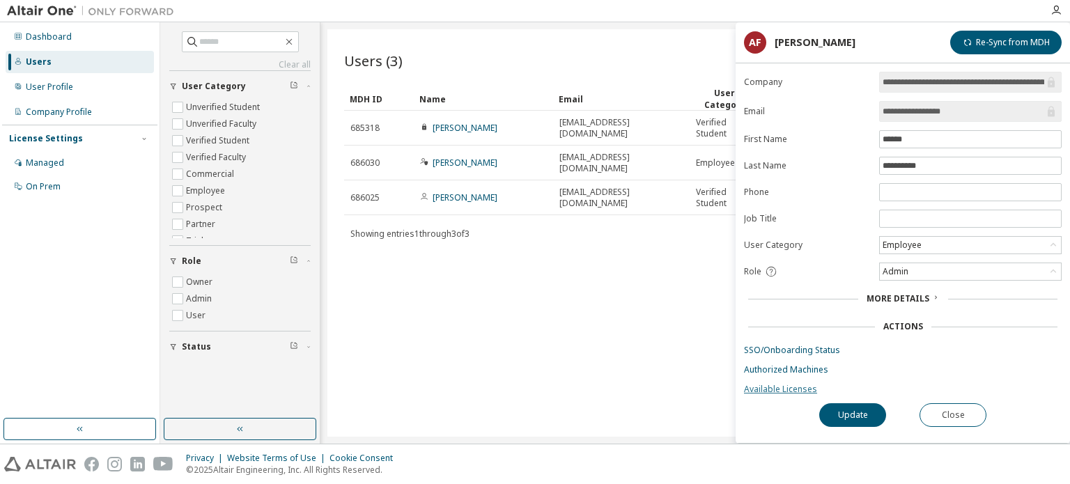
click at [779, 391] on link "Available Licenses" at bounding box center [903, 389] width 318 height 11
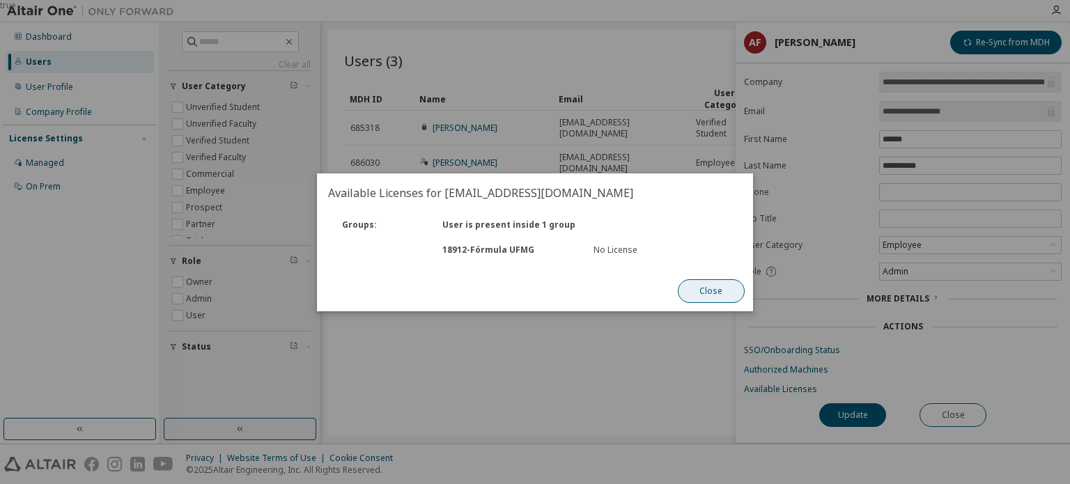
click at [710, 295] on button "Close" at bounding box center [711, 291] width 67 height 24
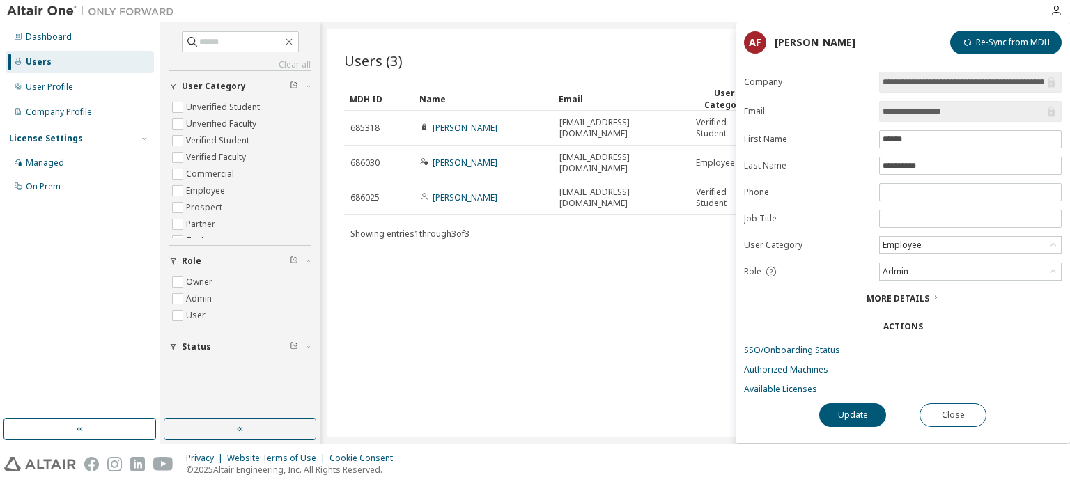
click at [1000, 63] on main "**********" at bounding box center [902, 253] width 334 height 381
click at [995, 54] on div "**********" at bounding box center [902, 232] width 334 height 421
click at [991, 49] on button "Re-Sync from MDH" at bounding box center [1005, 43] width 111 height 24
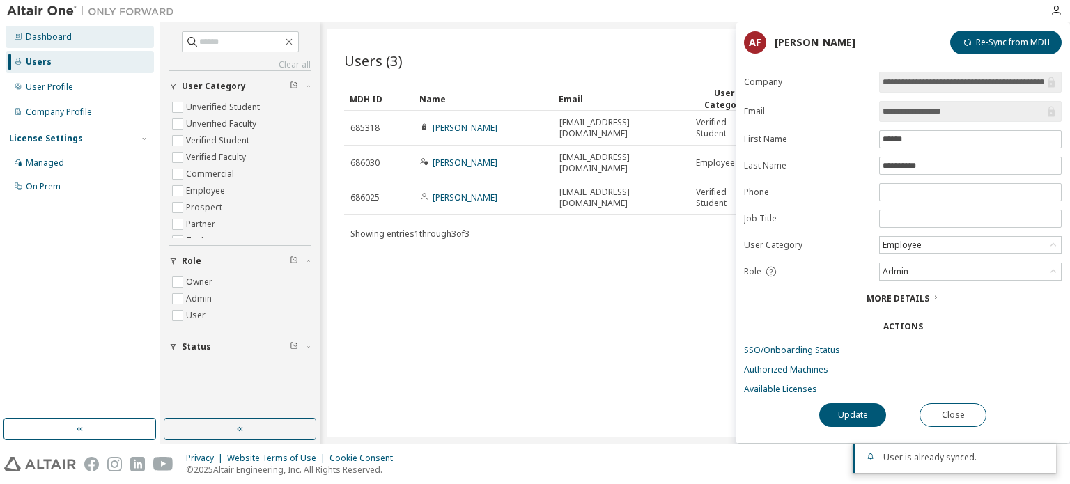
click at [94, 33] on div "Dashboard" at bounding box center [80, 37] width 148 height 22
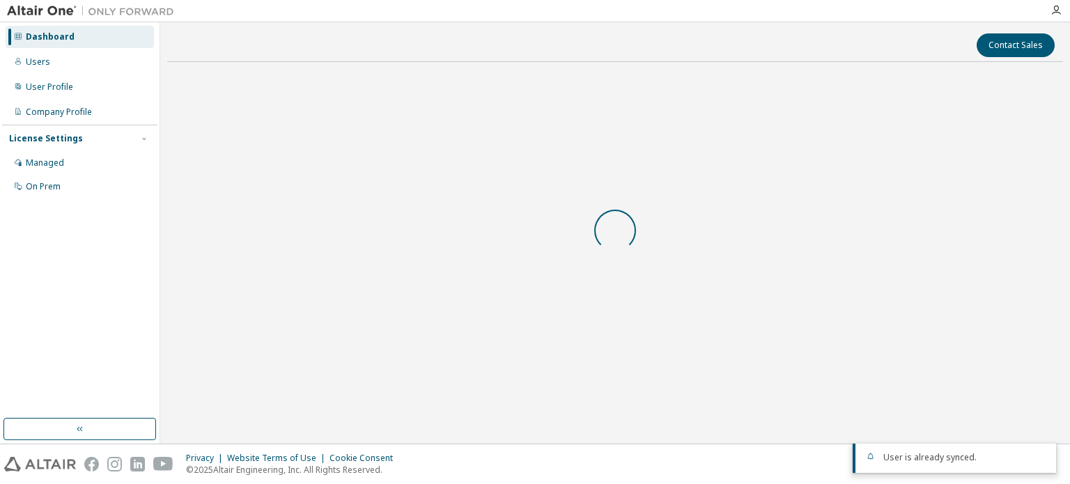
click at [94, 33] on div "Dashboard" at bounding box center [80, 37] width 148 height 22
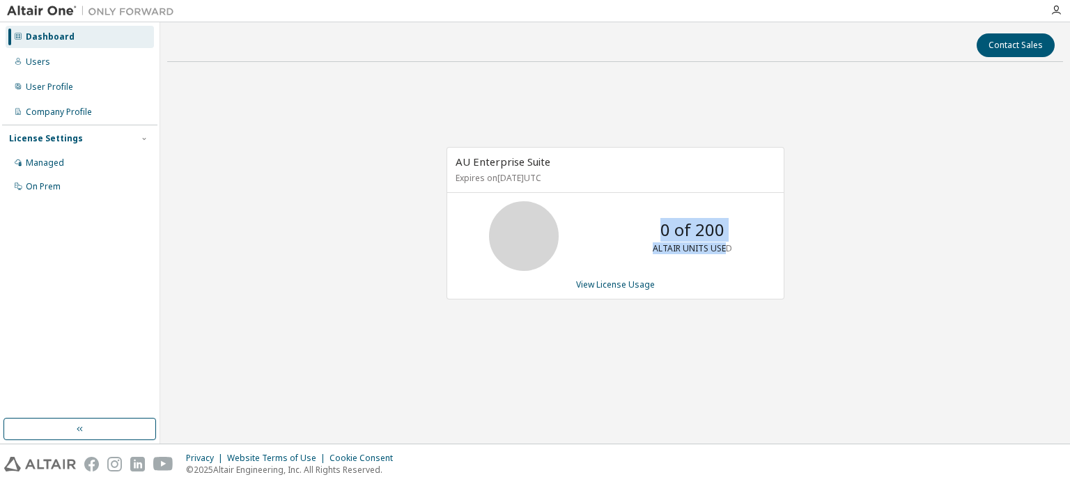
drag, startPoint x: 657, startPoint y: 231, endPoint x: 723, endPoint y: 250, distance: 68.8
click at [723, 250] on div "0 of 200 ALTAIR UNITS USED" at bounding box center [692, 236] width 111 height 70
click at [723, 250] on p "ALTAIR UNITS USED" at bounding box center [692, 248] width 79 height 12
click at [630, 286] on link "View License Usage" at bounding box center [615, 285] width 79 height 12
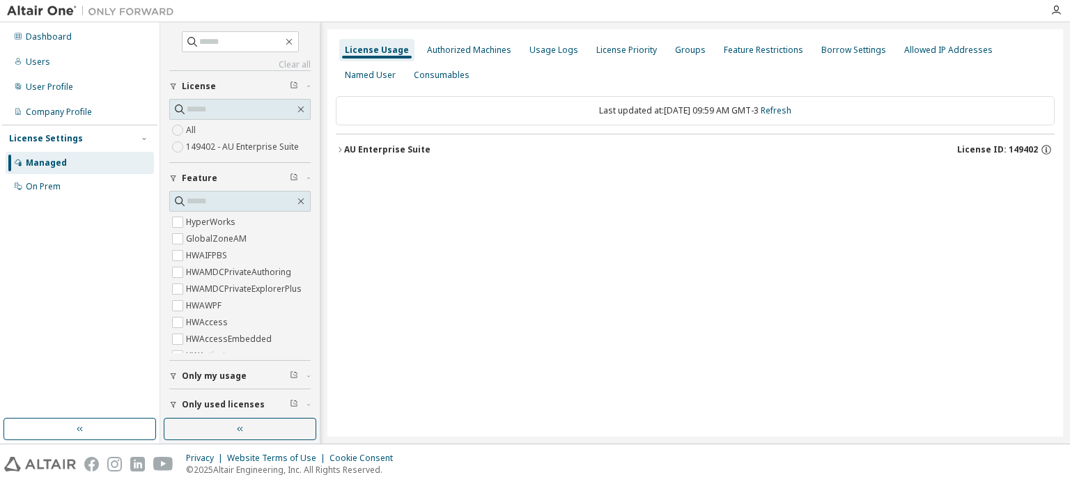
click at [237, 150] on label "149402 - AU Enterprise Suite" at bounding box center [244, 147] width 116 height 17
click at [341, 143] on button "AU Enterprise Suite License ID: 149402" at bounding box center [695, 149] width 719 height 31
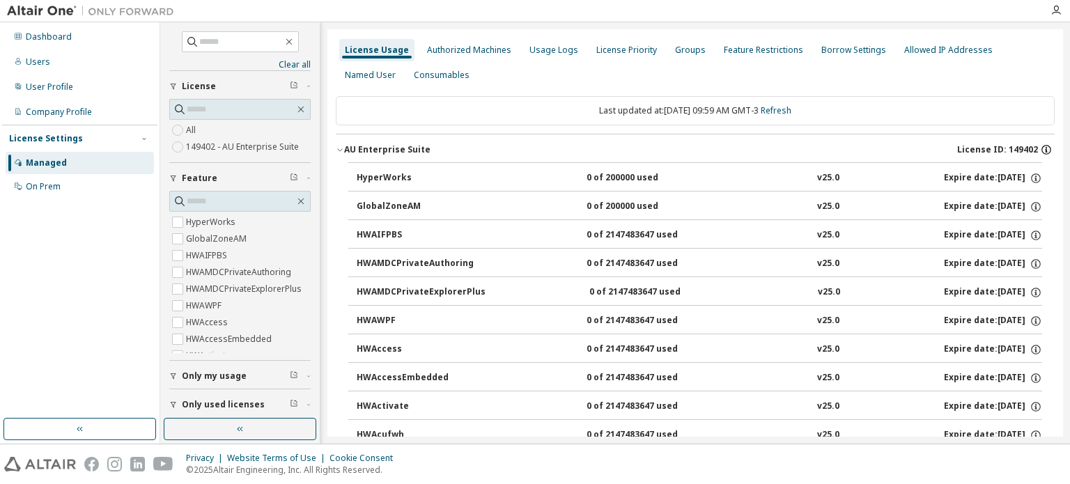
click at [1040, 148] on icon "button" at bounding box center [1046, 149] width 13 height 13
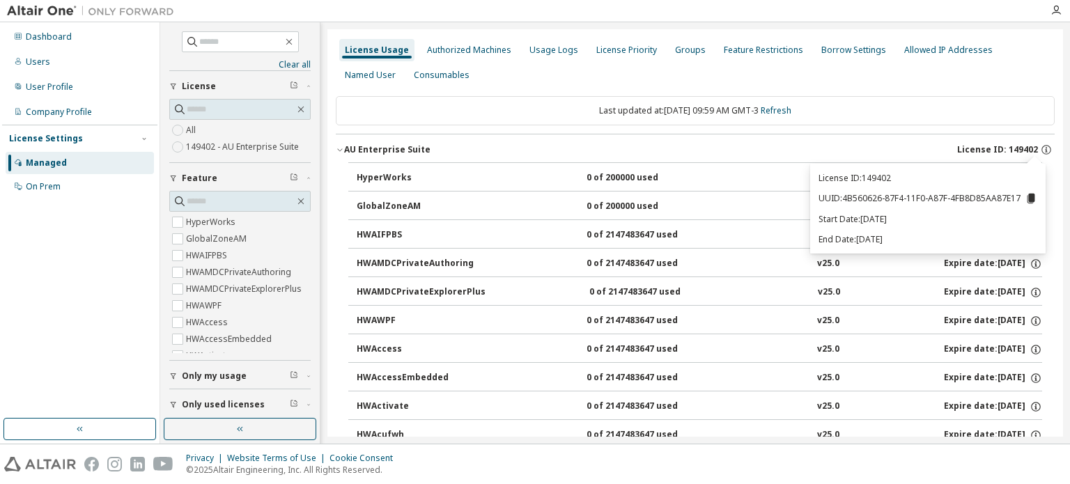
click at [1034, 199] on icon at bounding box center [1031, 199] width 8 height 10
click at [591, 58] on div "License Priority" at bounding box center [627, 50] width 72 height 22
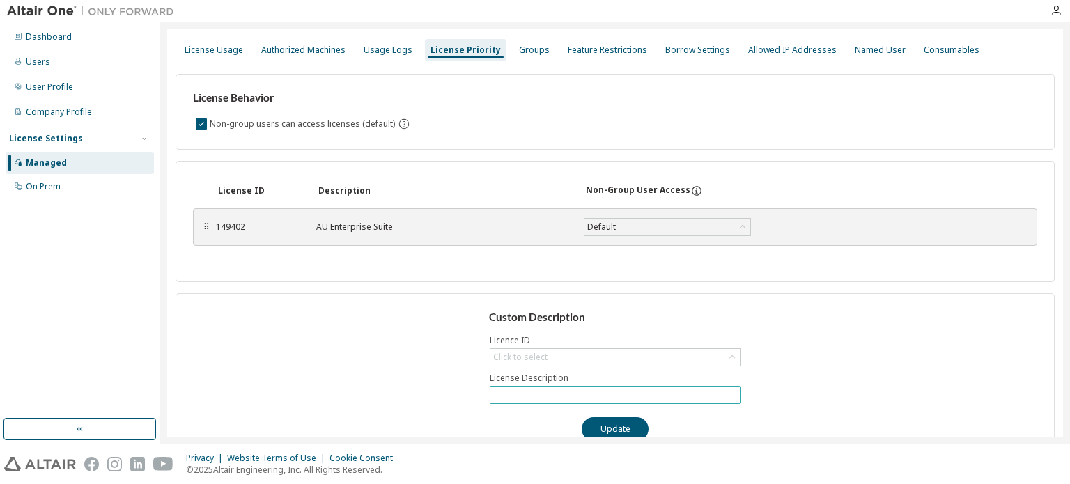
click at [556, 389] on input "text" at bounding box center [615, 394] width 244 height 11
click at [534, 359] on div "Click to select" at bounding box center [520, 357] width 54 height 11
click at [543, 406] on div "Custom Description Licence ID Click to select 149402 - AU Enterprise Suite Lice…" at bounding box center [615, 375] width 879 height 165
click at [542, 394] on input "text" at bounding box center [615, 394] width 244 height 11
click at [545, 353] on div "Click to select" at bounding box center [614, 357] width 249 height 17
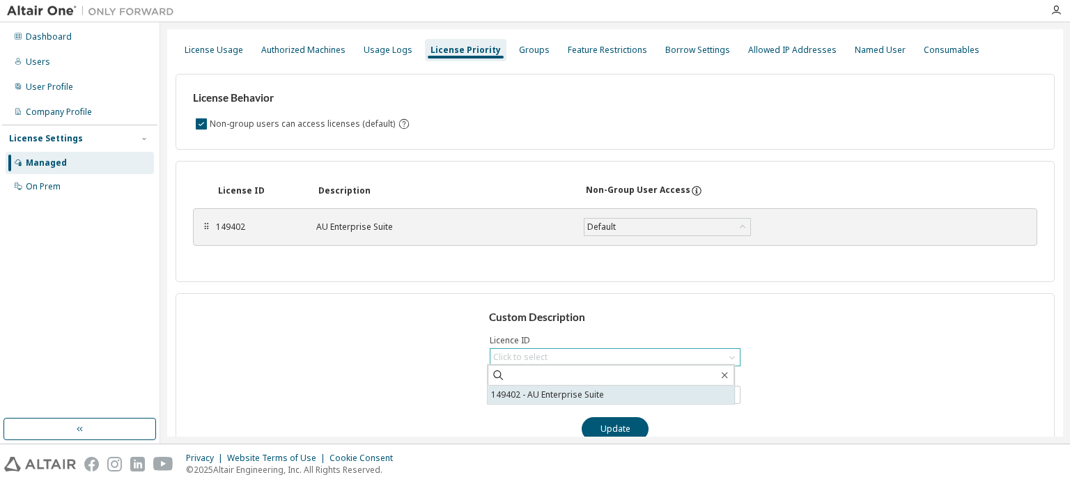
click at [545, 392] on li "149402 - AU Enterprise Suite" at bounding box center [611, 395] width 247 height 18
type input "**********"
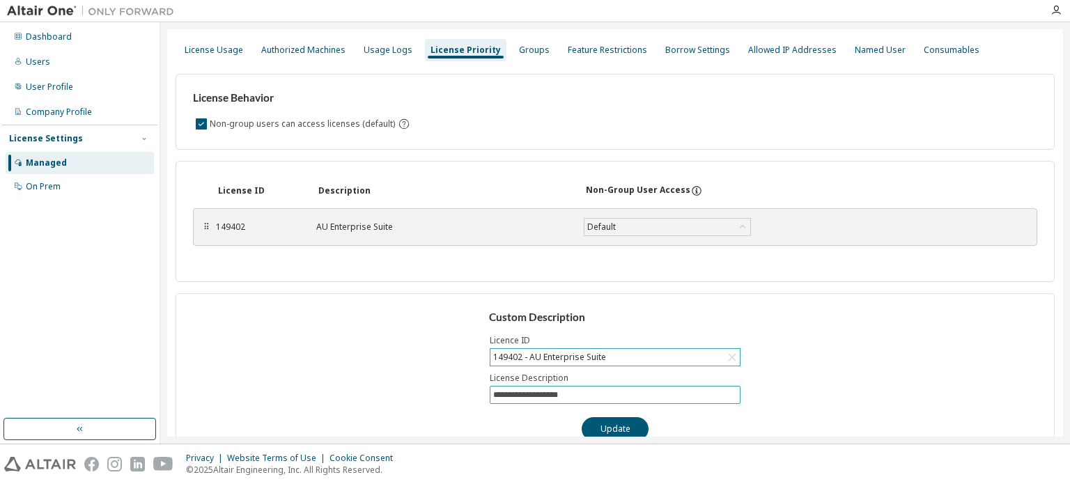
click at [537, 393] on input "**********" at bounding box center [615, 394] width 244 height 11
click at [70, 77] on div "User Profile" at bounding box center [80, 87] width 148 height 22
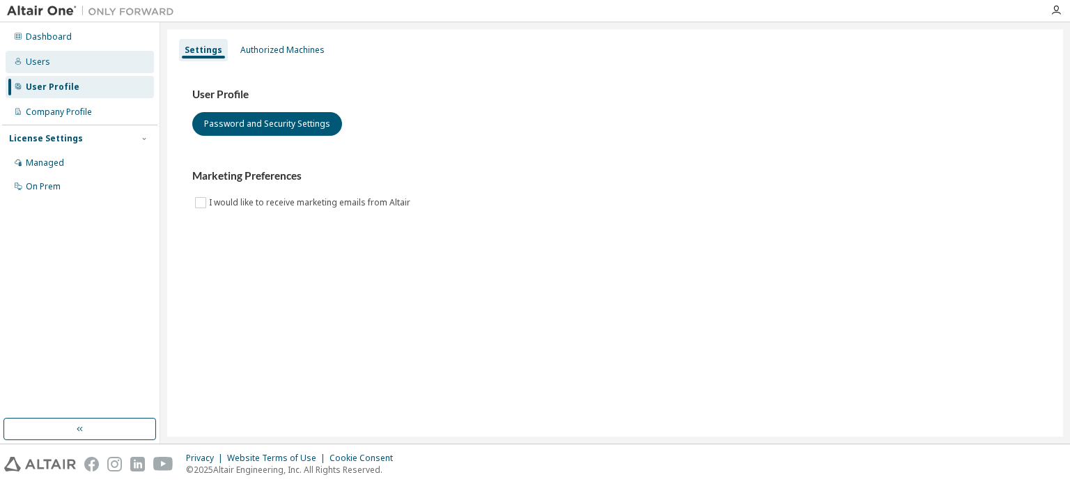
click at [67, 68] on div "Users" at bounding box center [80, 62] width 148 height 22
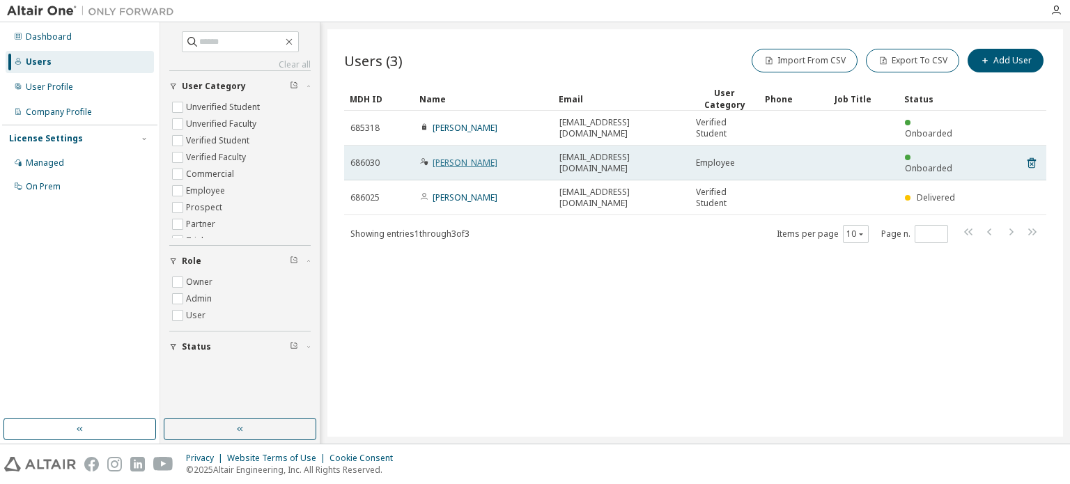
click at [437, 157] on link "[PERSON_NAME]" at bounding box center [465, 163] width 65 height 12
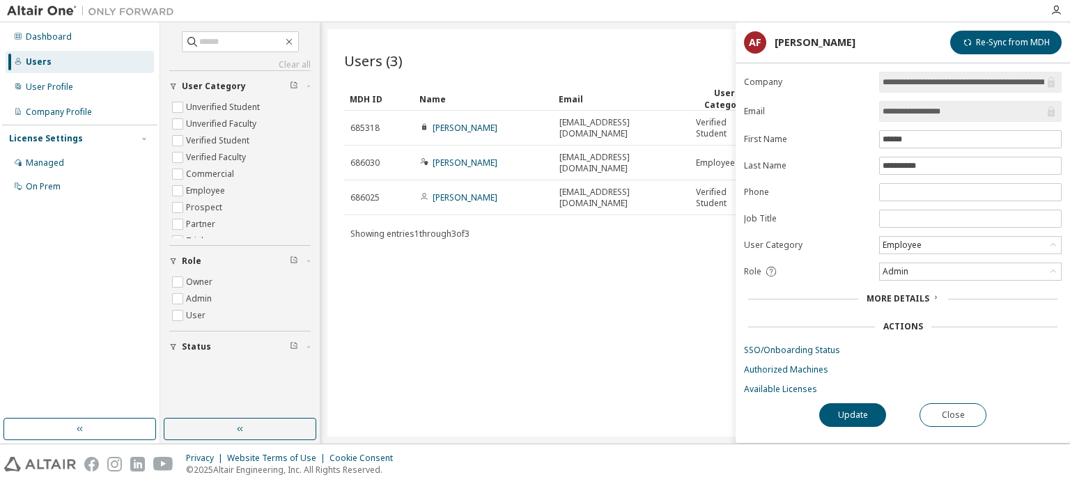
click at [886, 298] on span "More Details" at bounding box center [897, 299] width 63 height 12
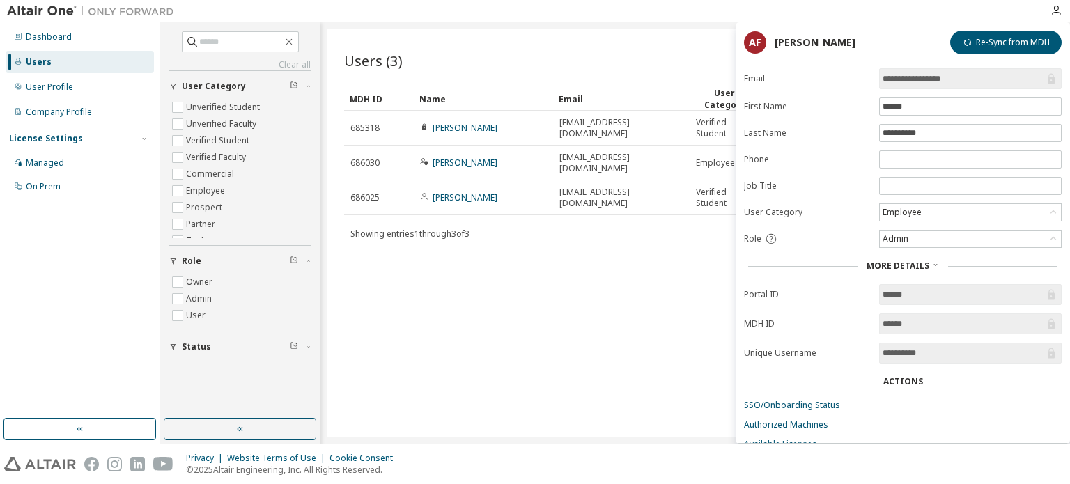
scroll to position [74, 0]
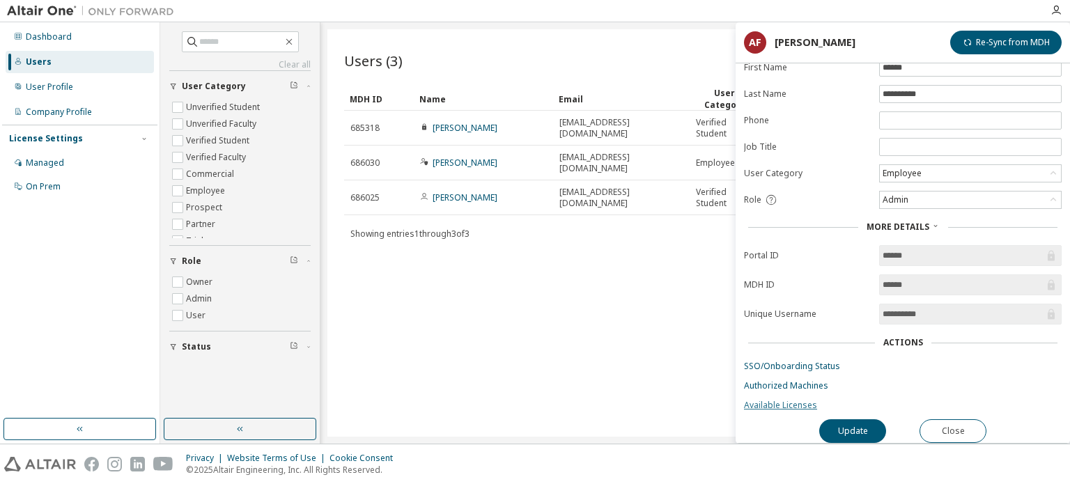
click at [786, 402] on link "Available Licenses" at bounding box center [903, 405] width 318 height 11
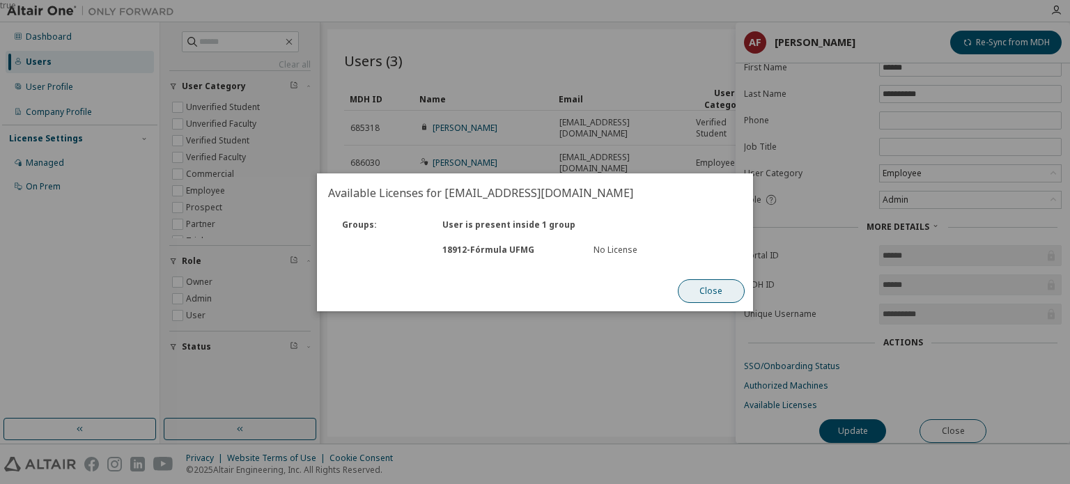
click at [696, 289] on button "Close" at bounding box center [711, 291] width 67 height 24
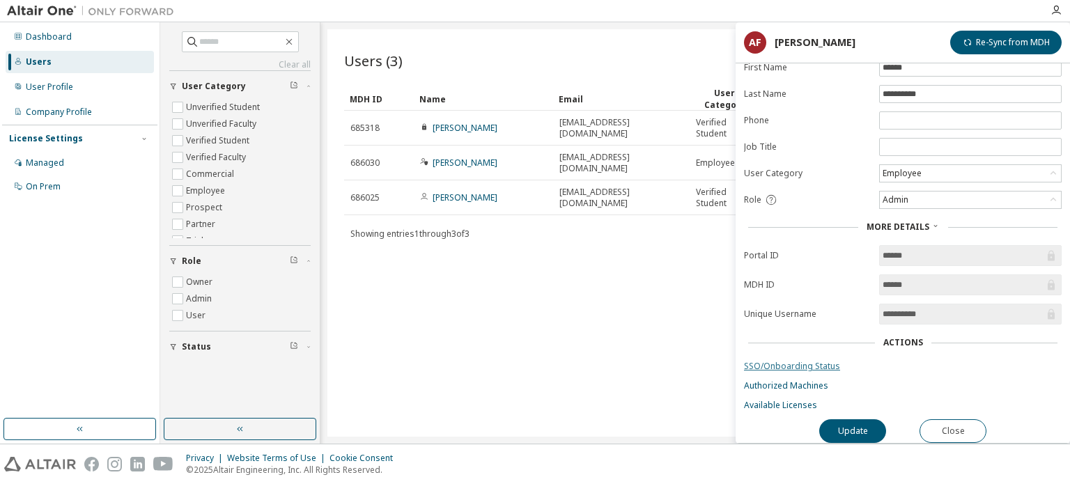
scroll to position [65, 0]
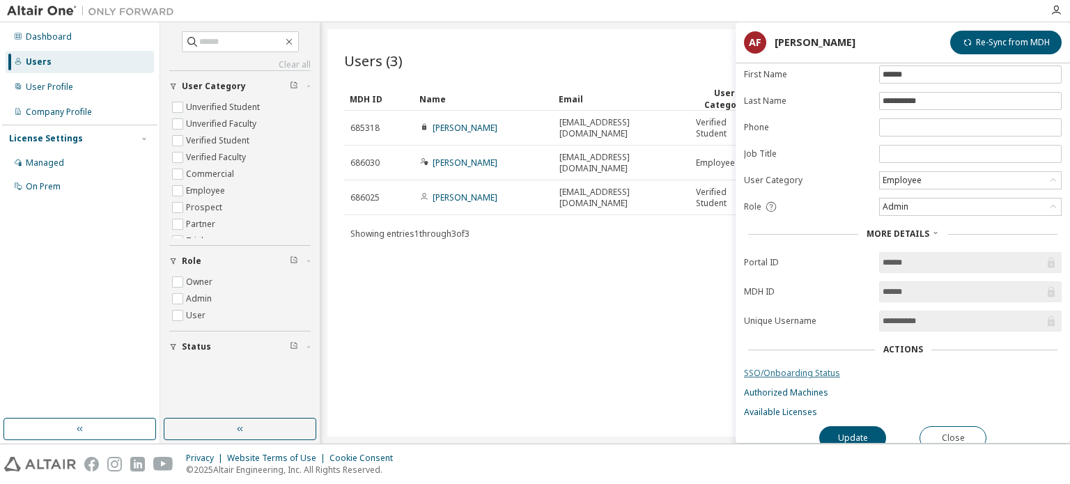
click at [767, 373] on link "SSO/Onboarding Status" at bounding box center [903, 373] width 318 height 11
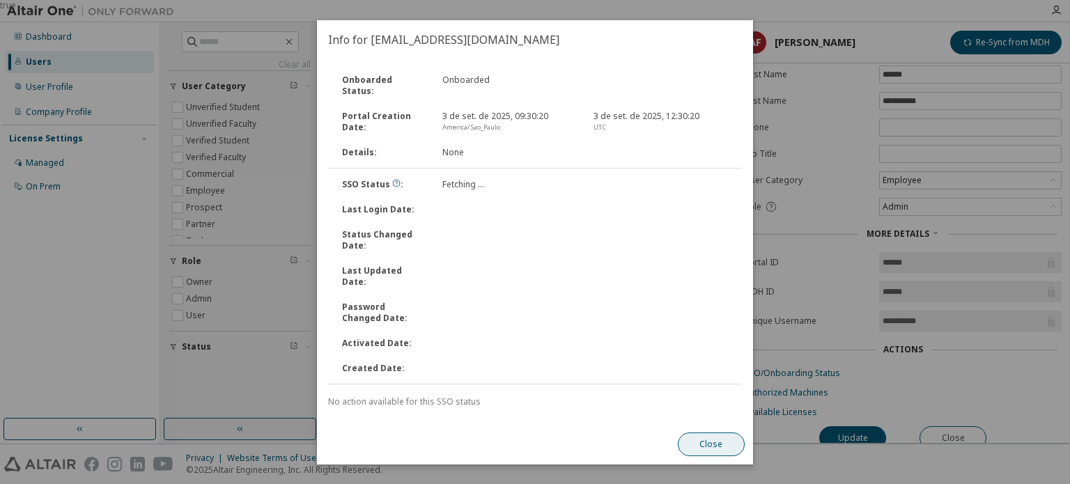
click at [710, 436] on button "Close" at bounding box center [711, 445] width 67 height 24
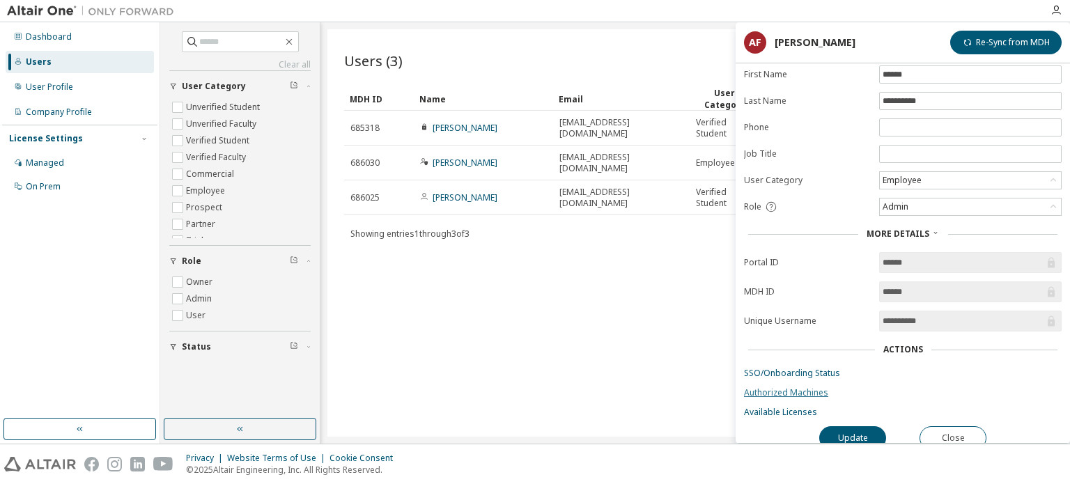
click at [773, 389] on link "Authorized Machines" at bounding box center [903, 392] width 318 height 11
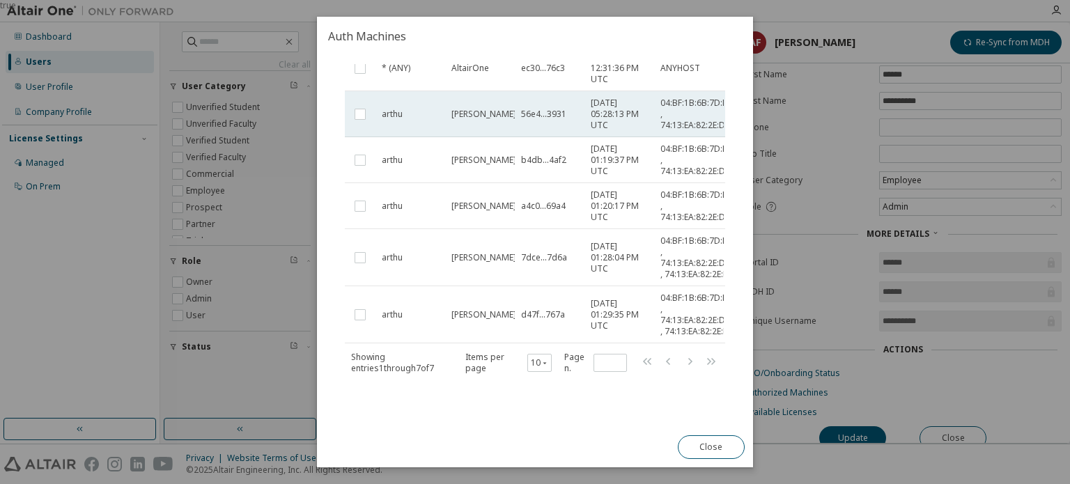
scroll to position [177, 0]
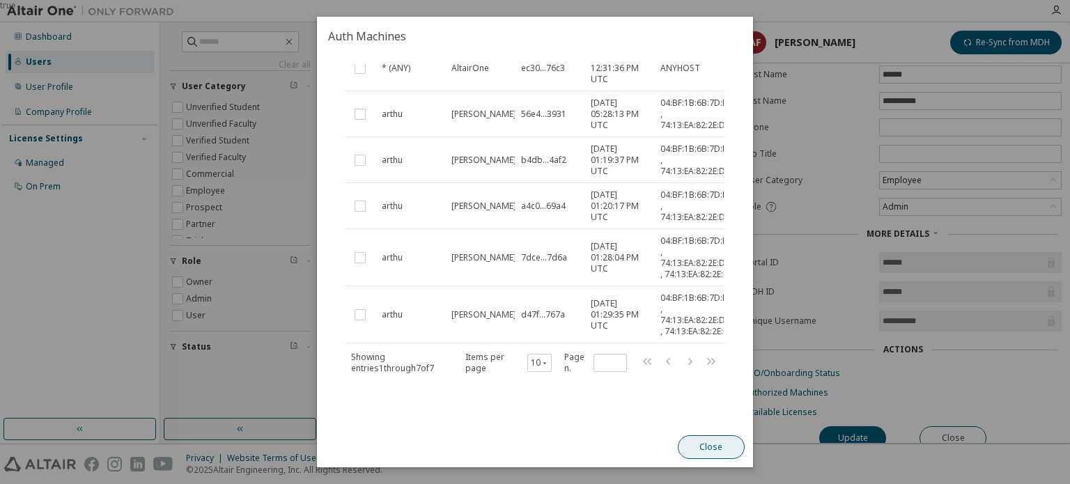
click at [708, 437] on button "Close" at bounding box center [711, 447] width 67 height 24
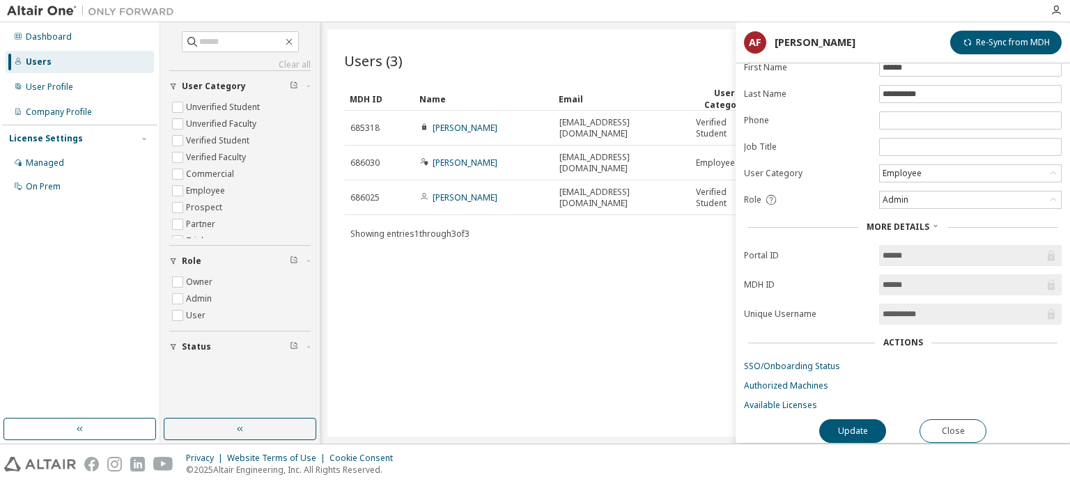
scroll to position [0, 0]
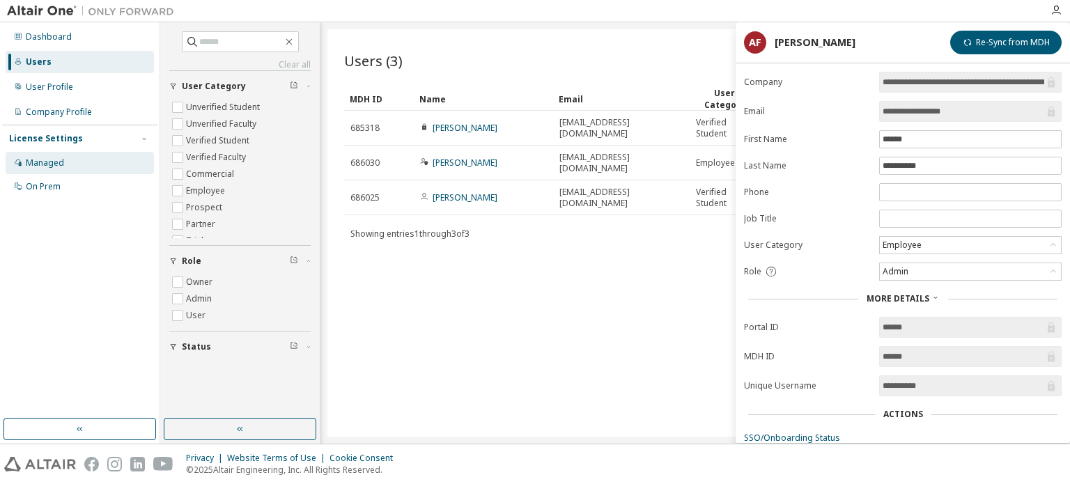
click at [63, 173] on div "Managed" at bounding box center [80, 163] width 148 height 22
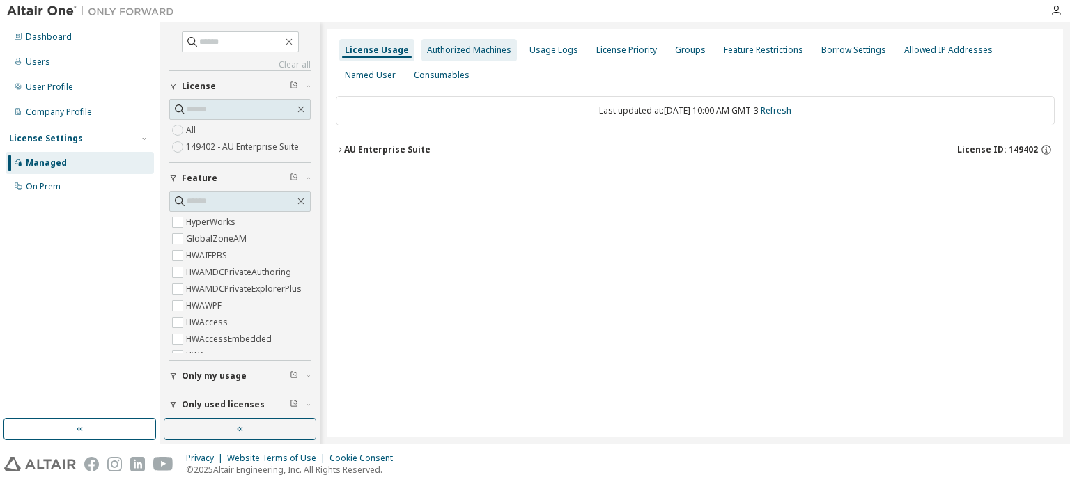
click at [457, 45] on div "Authorized Machines" at bounding box center [469, 50] width 84 height 11
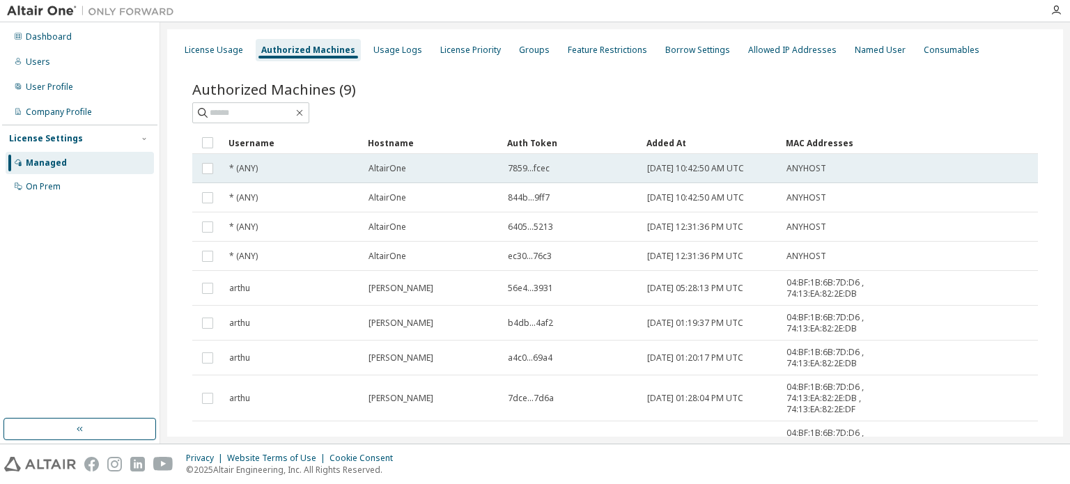
click at [387, 169] on span "AltairOne" at bounding box center [387, 168] width 38 height 11
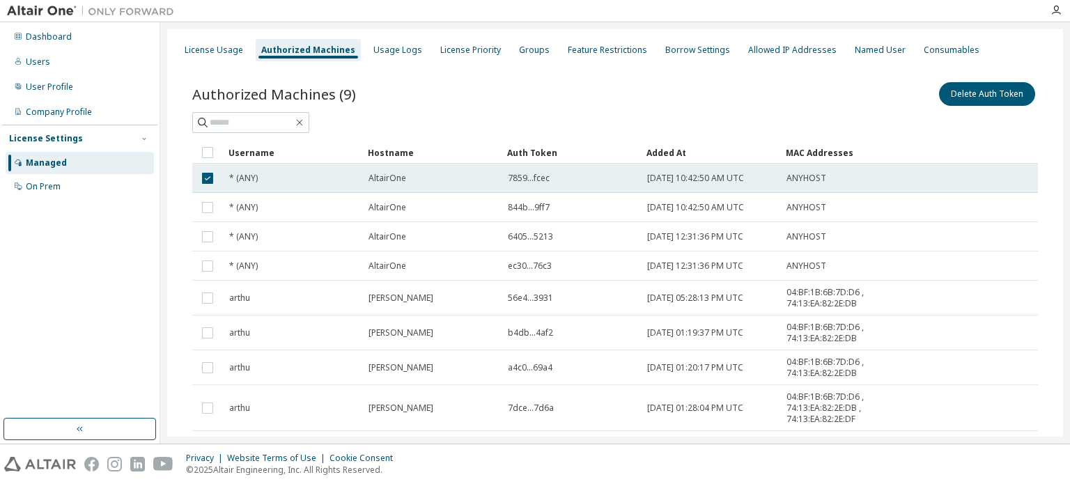
click at [504, 183] on td "7859...fcec" at bounding box center [570, 178] width 139 height 29
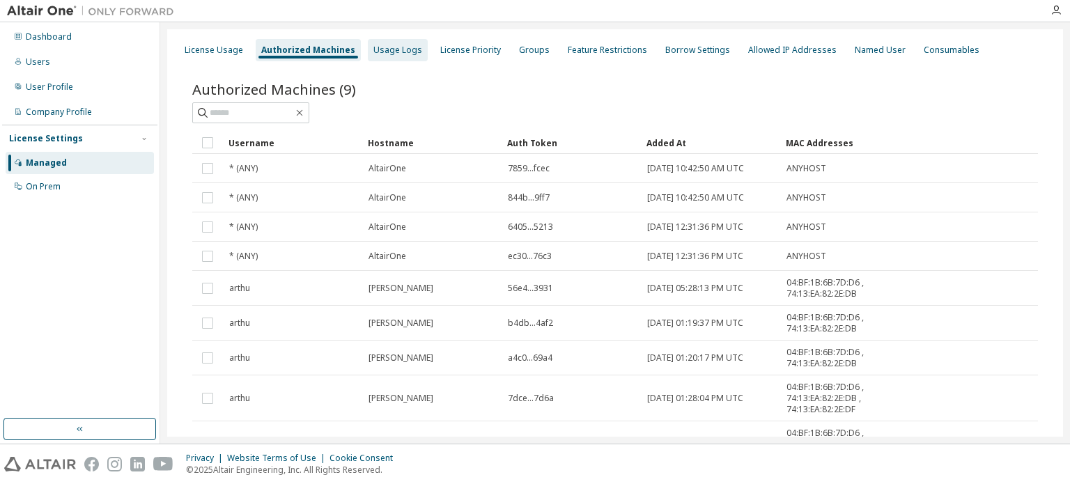
click at [393, 61] on div "Usage Logs" at bounding box center [398, 50] width 60 height 22
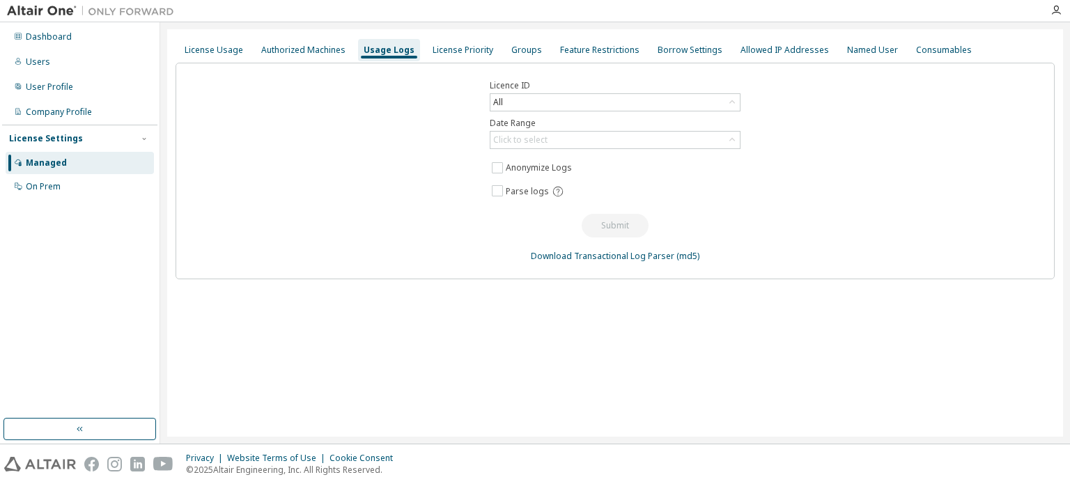
click at [504, 128] on div "Licence ID All Date Range Click to select Anonymize Logs Parse logs Submit Down…" at bounding box center [615, 171] width 879 height 217
click at [514, 116] on div "Licence ID All Date Range Click to select Anonymize Logs Parse logs Submit Down…" at bounding box center [615, 171] width 879 height 217
click at [510, 102] on div "All" at bounding box center [614, 102] width 249 height 17
click at [525, 162] on li "149402 - AU Enterprise Suite" at bounding box center [614, 159] width 247 height 18
click at [523, 144] on div "Click to select" at bounding box center [520, 139] width 54 height 11
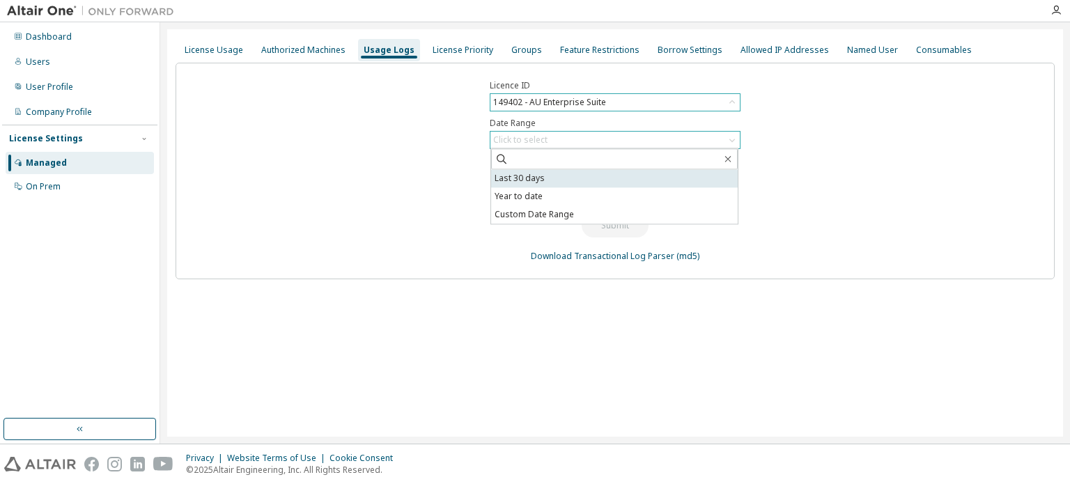
click at [531, 179] on li "Last 30 days" at bounding box center [614, 178] width 247 height 18
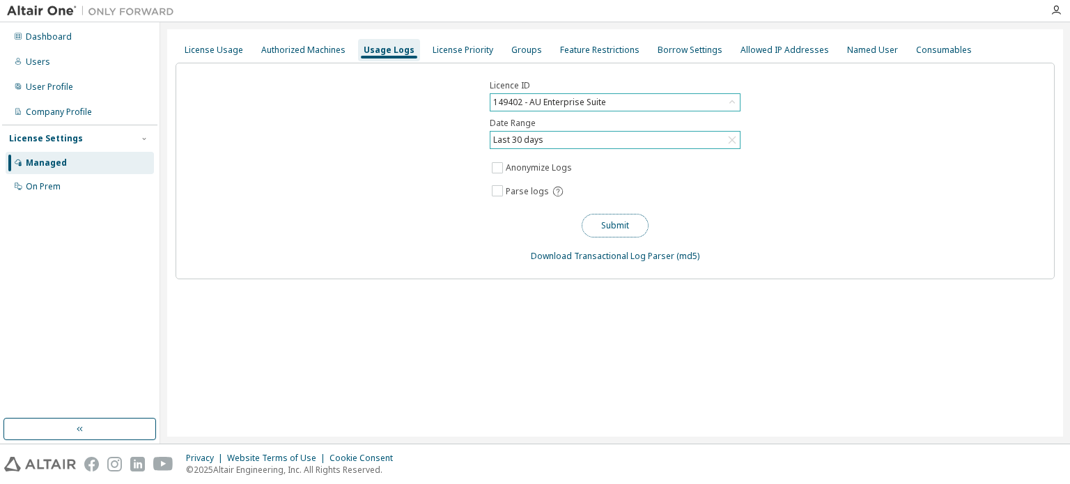
click at [602, 225] on button "Submit" at bounding box center [615, 226] width 67 height 24
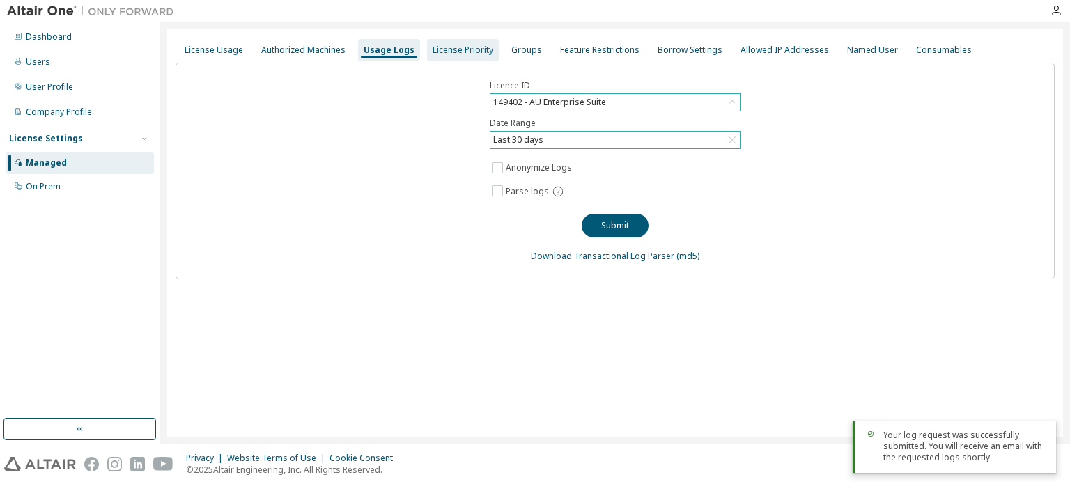
click at [444, 51] on div "License Priority" at bounding box center [463, 50] width 61 height 11
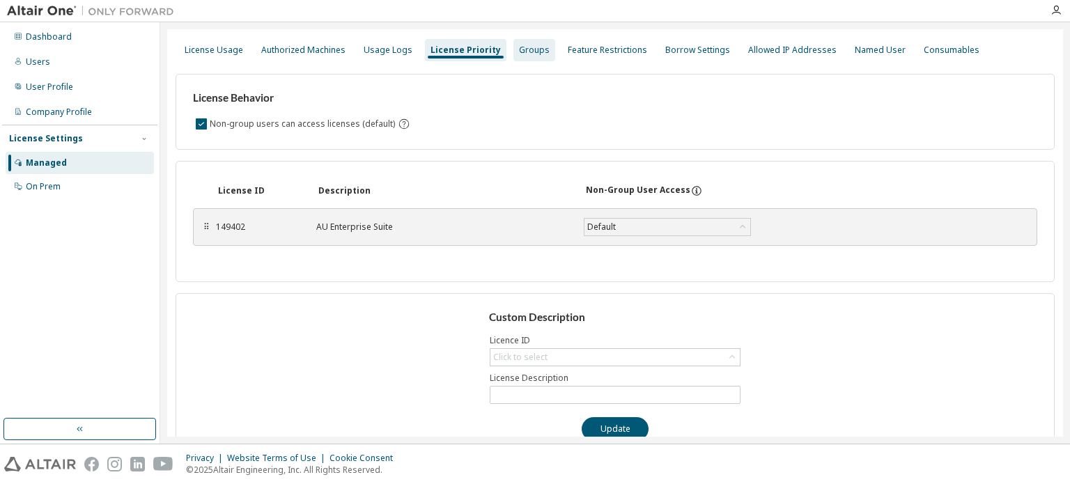
click at [519, 54] on div "Groups" at bounding box center [534, 50] width 31 height 11
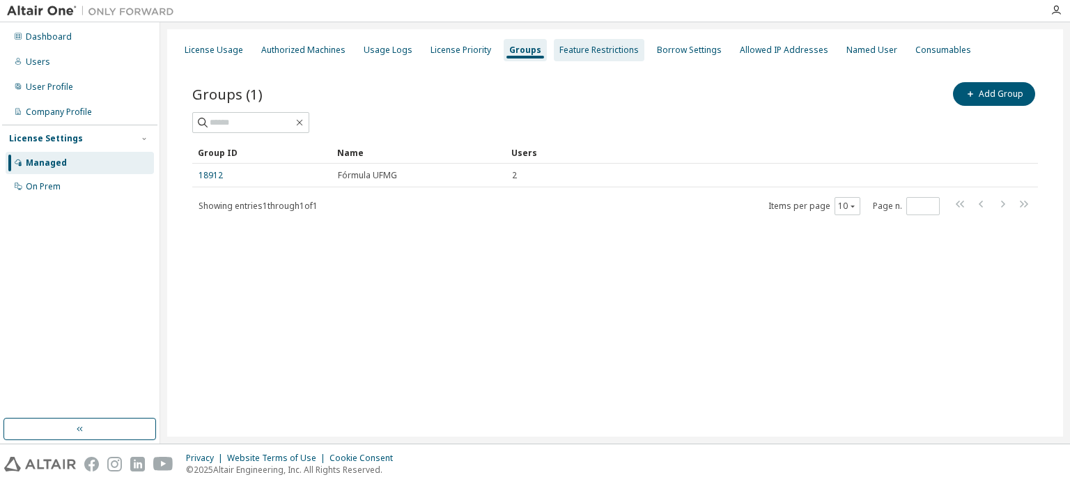
click at [576, 51] on div "Feature Restrictions" at bounding box center [598, 50] width 79 height 11
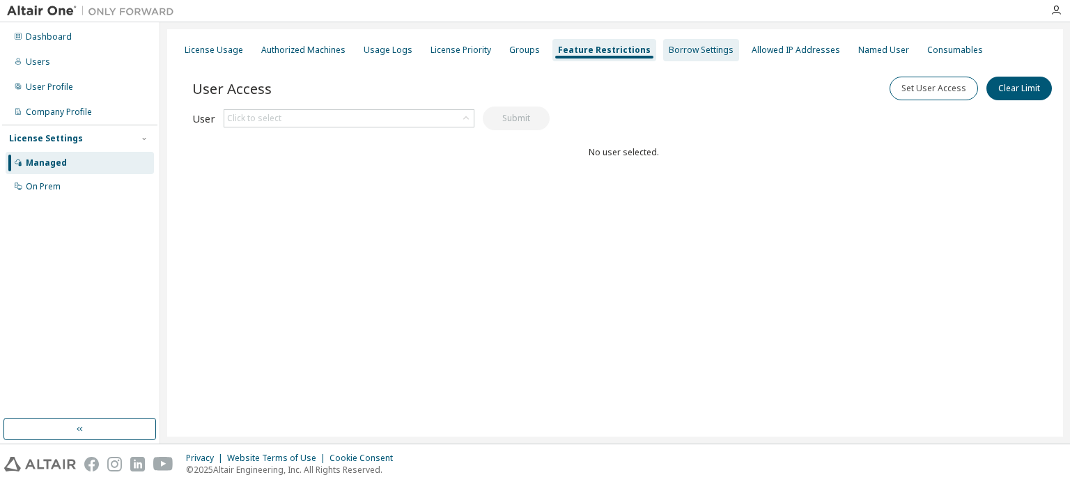
click at [669, 55] on div "Borrow Settings" at bounding box center [701, 50] width 65 height 11
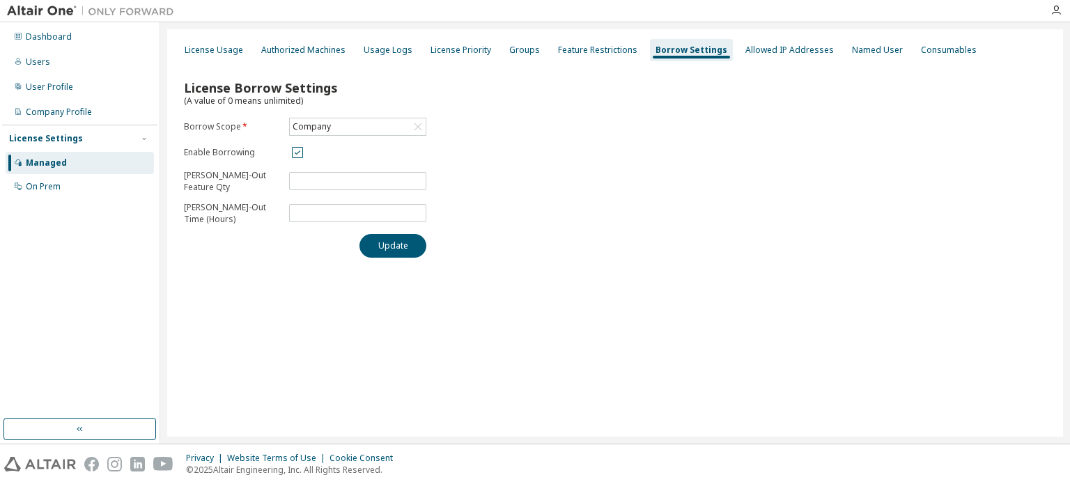
click at [325, 151] on span at bounding box center [357, 152] width 137 height 17
click at [758, 59] on div "Allowed IP Addresses" at bounding box center [790, 50] width 100 height 22
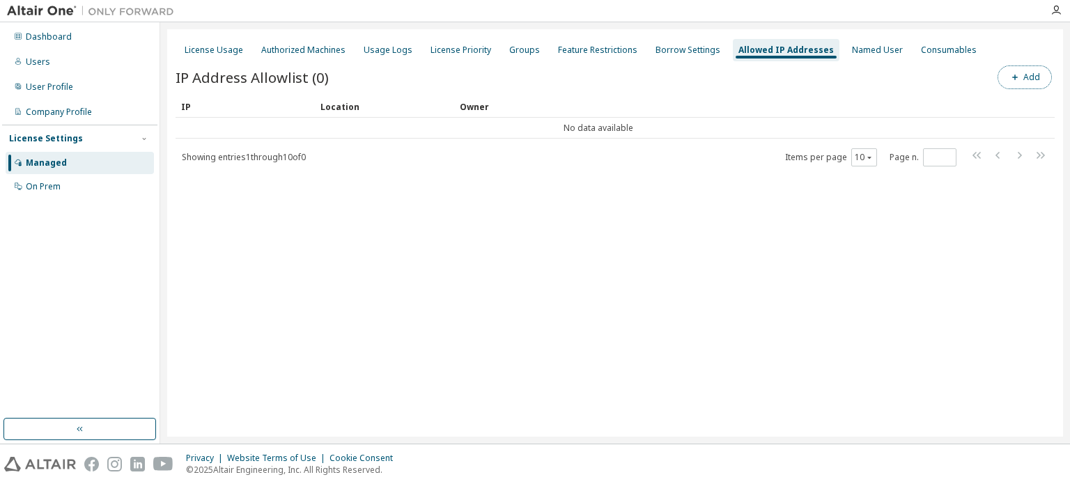
click at [1015, 79] on icon "button" at bounding box center [1015, 77] width 8 height 8
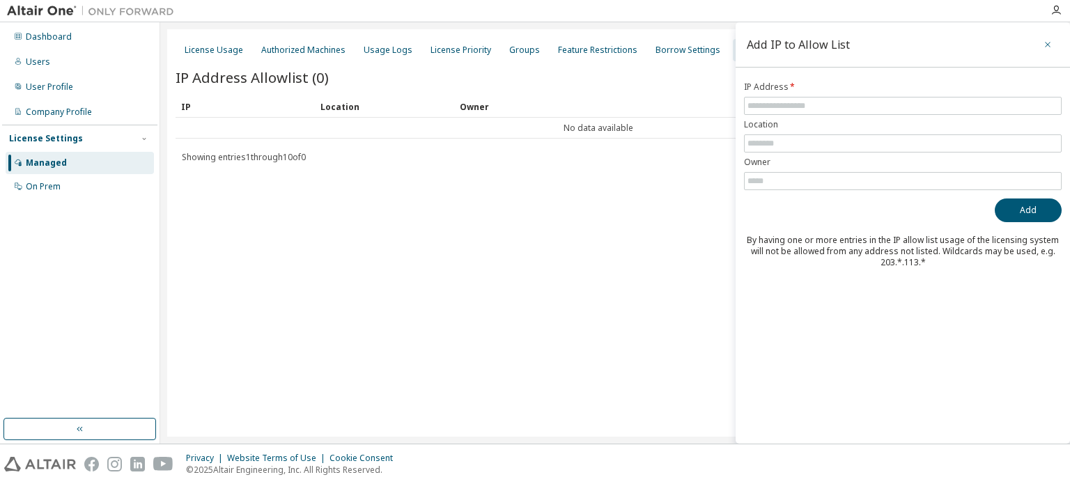
click at [1050, 44] on icon "button" at bounding box center [1048, 44] width 10 height 11
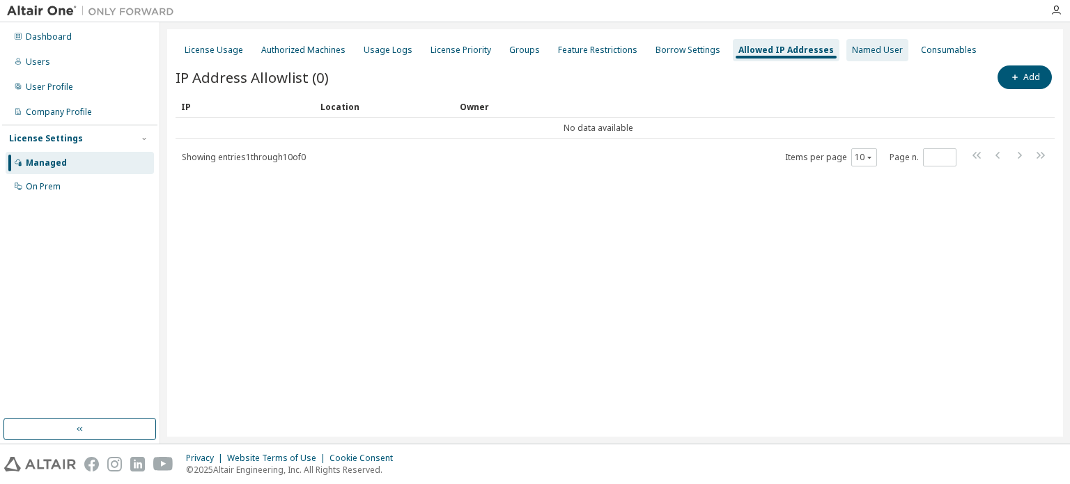
click at [846, 58] on div "Named User" at bounding box center [877, 50] width 62 height 22
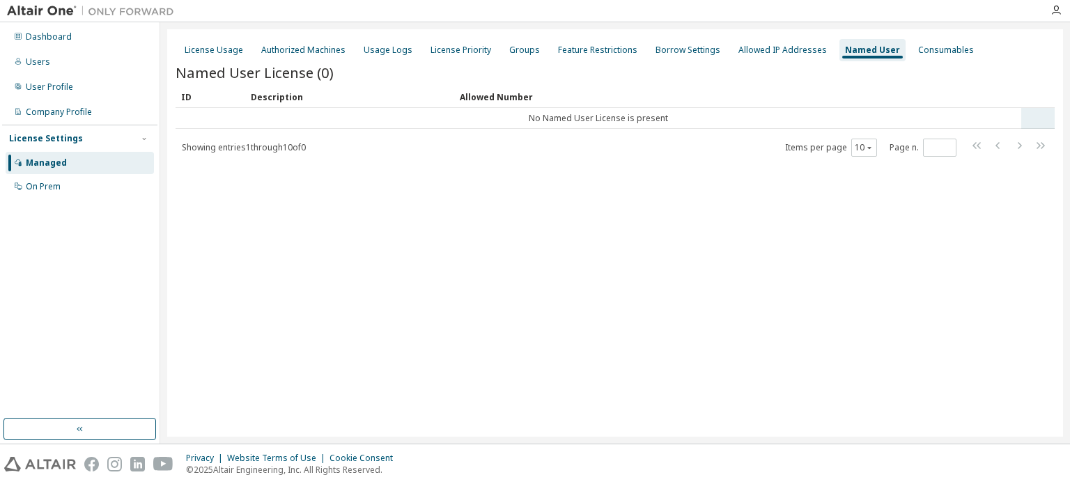
click at [1043, 123] on tr "No Named User License is present" at bounding box center [615, 118] width 879 height 21
click at [886, 87] on div "Allowed Number" at bounding box center [738, 97] width 556 height 22
click at [744, 86] on div "Allowed Number" at bounding box center [738, 97] width 556 height 22
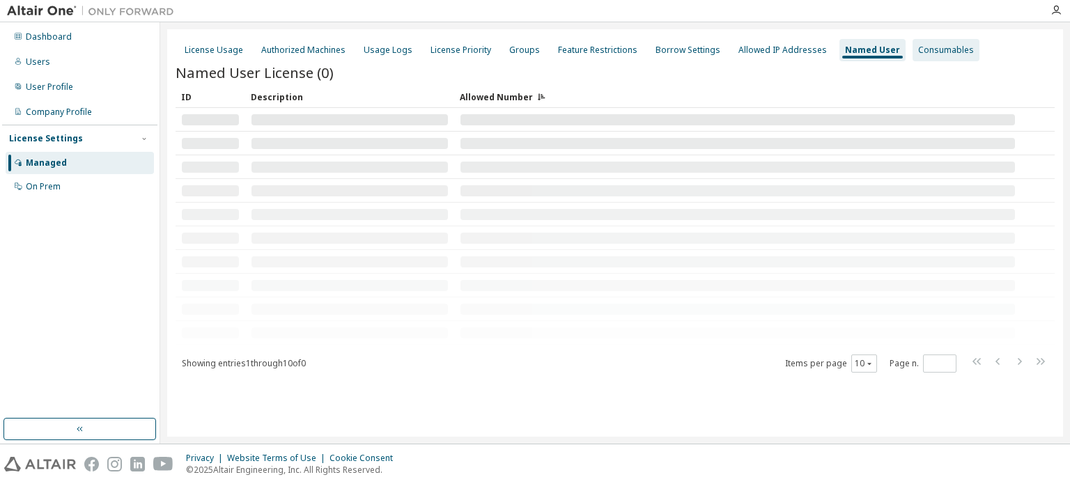
click at [918, 49] on div "Consumables" at bounding box center [946, 50] width 56 height 11
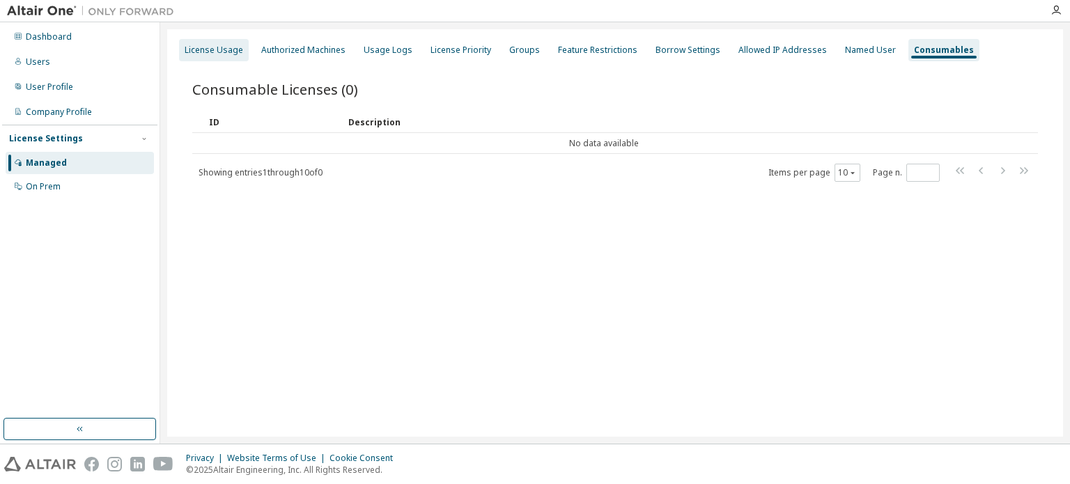
click at [236, 54] on div "License Usage" at bounding box center [214, 50] width 59 height 11
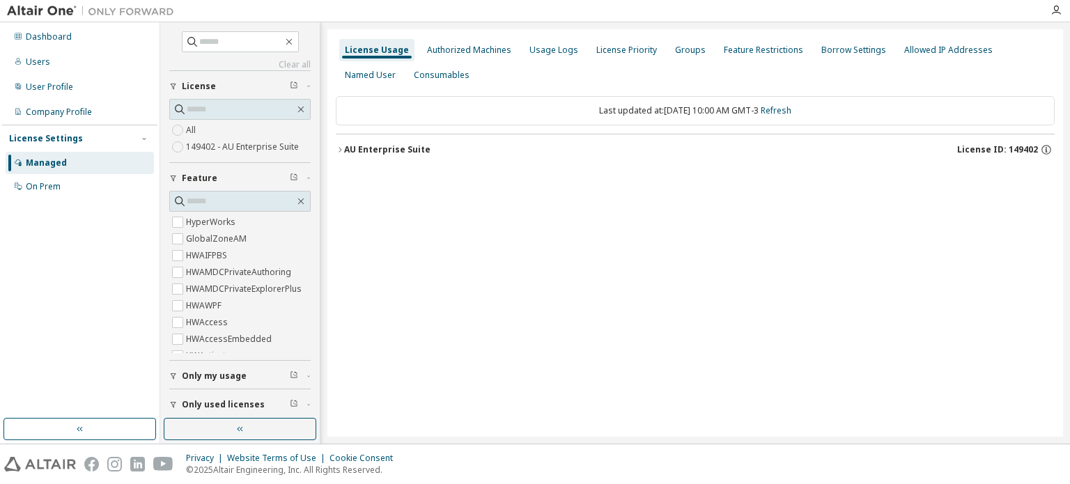
click at [1027, 154] on span "License ID: 149402" at bounding box center [997, 149] width 81 height 11
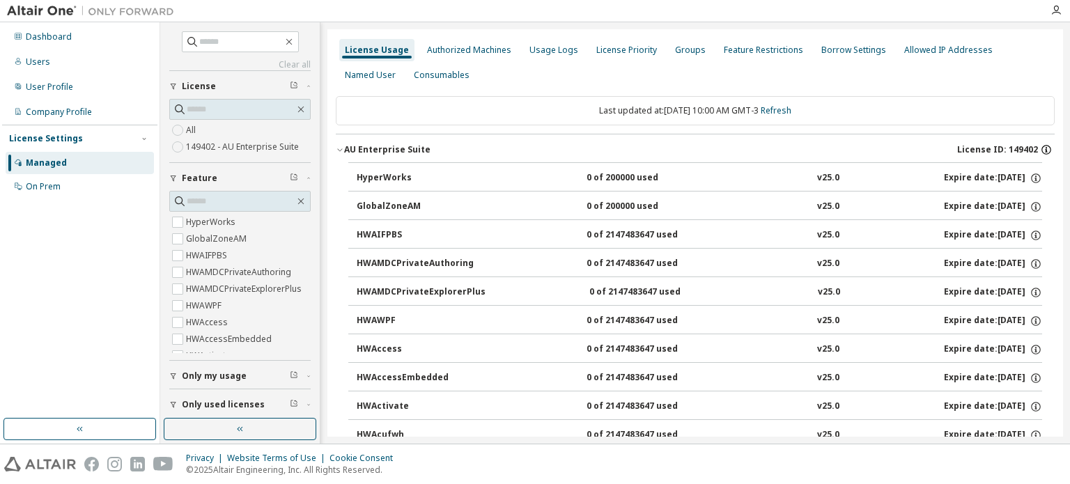
click at [1040, 150] on icon "button" at bounding box center [1046, 149] width 13 height 13
click at [1042, 153] on icon "button" at bounding box center [1046, 149] width 13 height 13
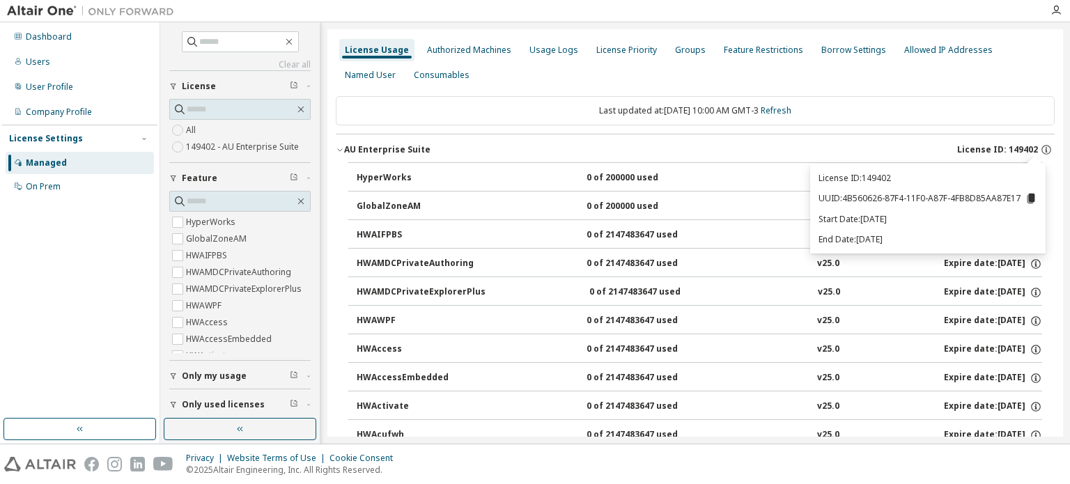
click at [1030, 197] on icon at bounding box center [1031, 199] width 8 height 10
click at [890, 181] on p "License ID: 149402" at bounding box center [927, 178] width 219 height 12
drag, startPoint x: 895, startPoint y: 180, endPoint x: 864, endPoint y: 179, distance: 30.7
click at [864, 179] on p "License ID: 149402" at bounding box center [927, 178] width 219 height 12
copy p "149402"
